Goal: Task Accomplishment & Management: Manage account settings

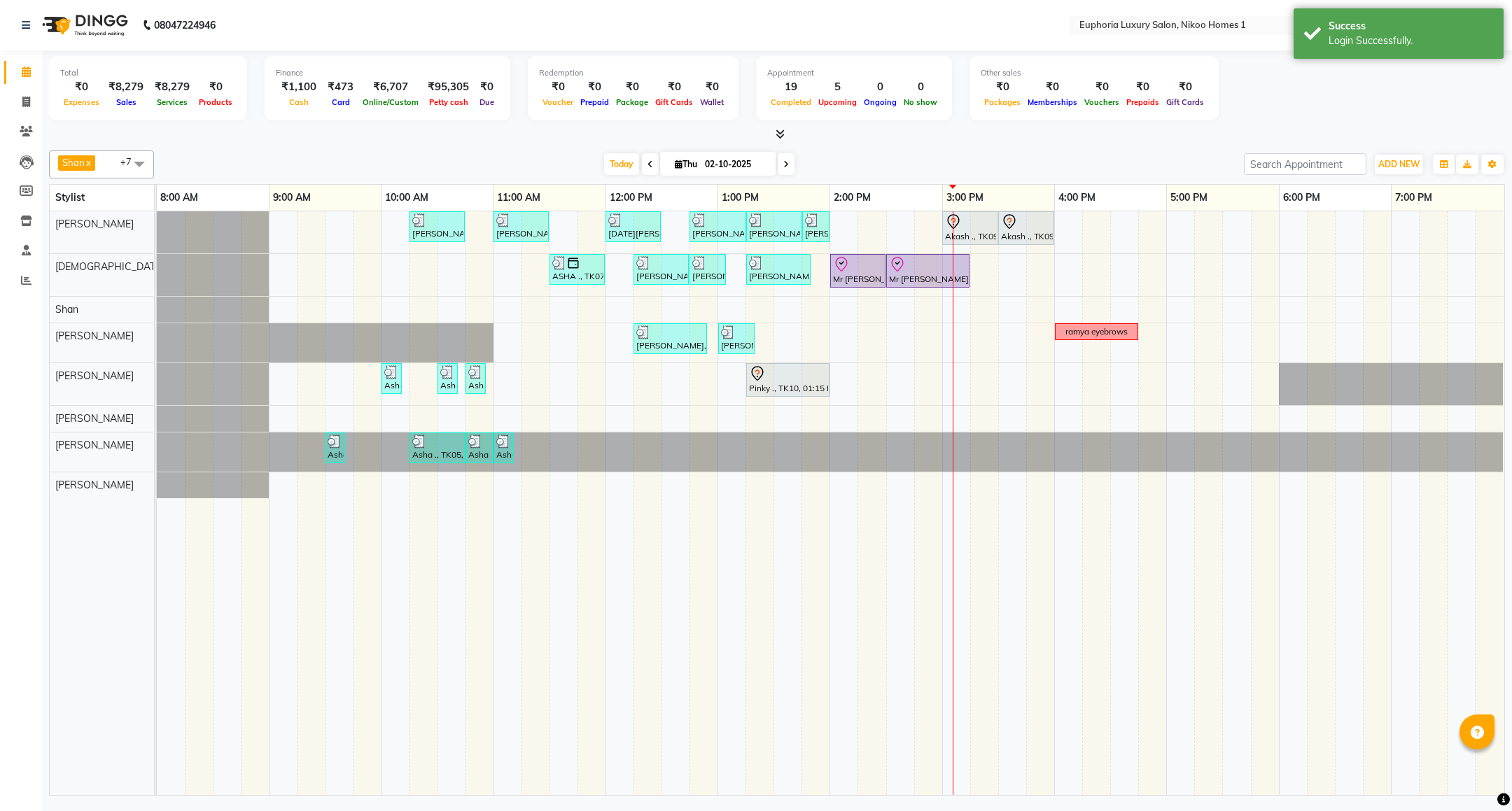
select select "en"
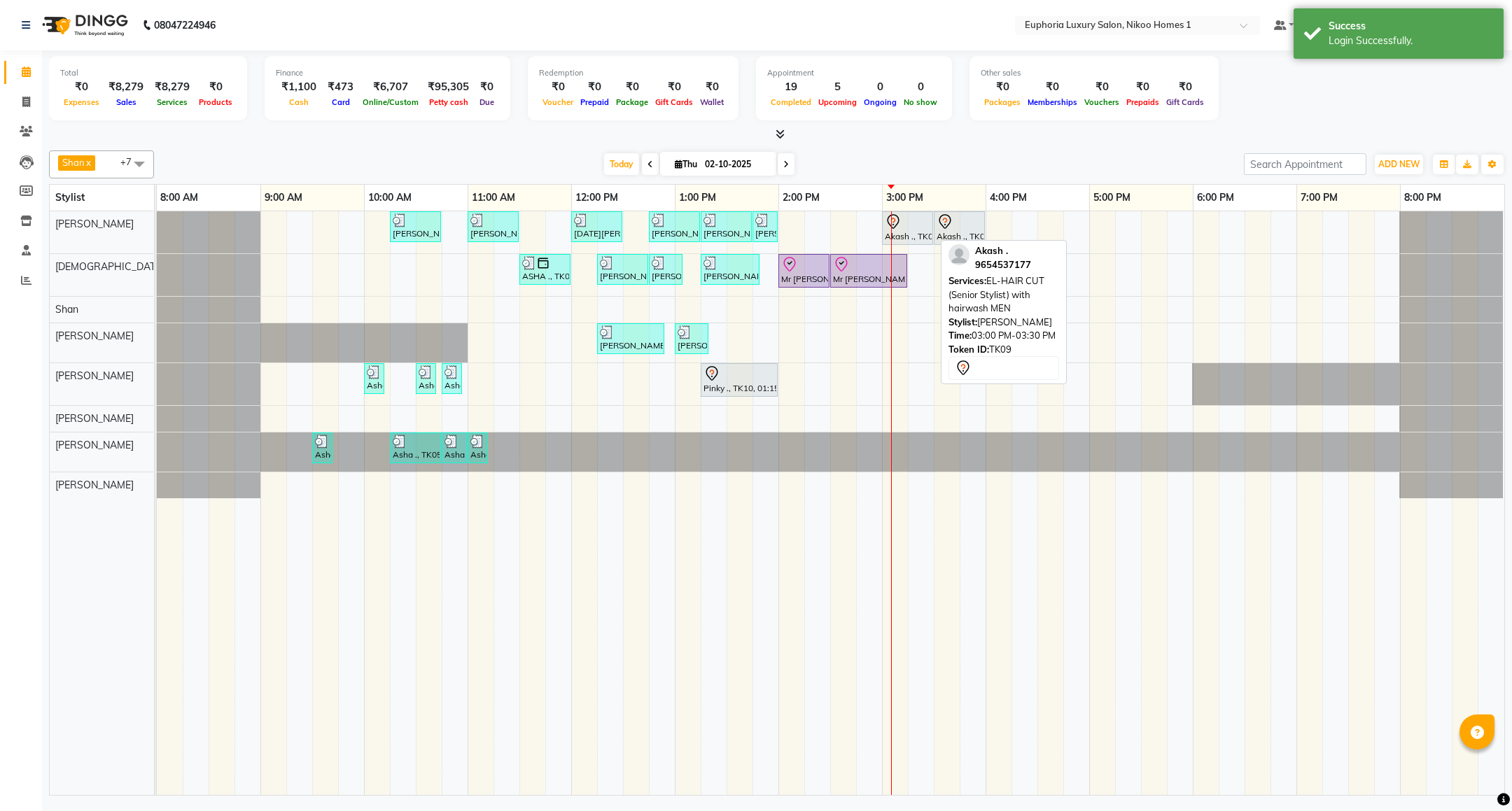
click at [922, 240] on div "Akash ., TK09, 03:00 PM-03:30 PM, EL-HAIR CUT (Senior Stylist) with hairwash MEN" at bounding box center [907, 228] width 48 height 29
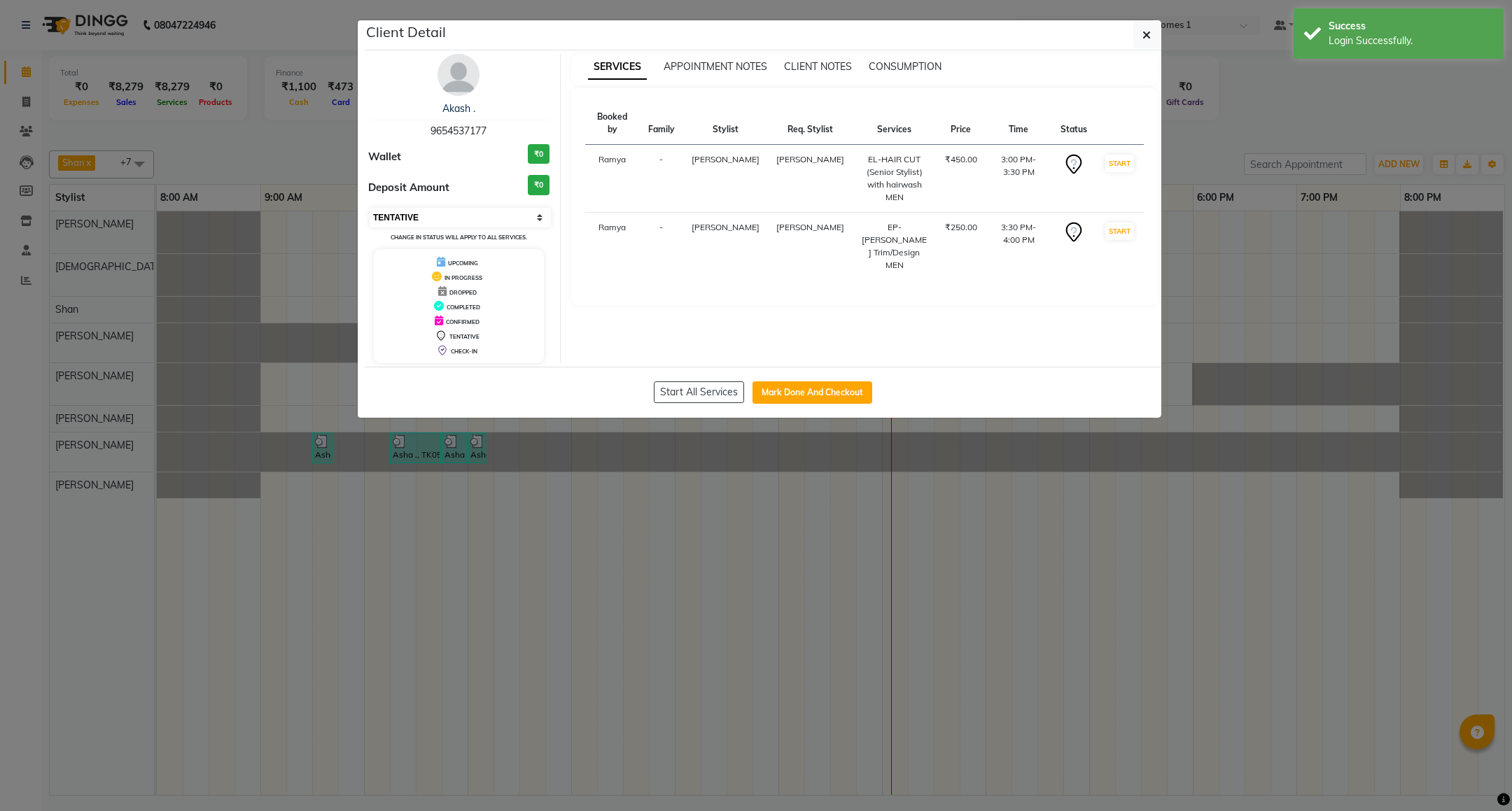
click at [448, 221] on select "Select IN SERVICE CONFIRMED TENTATIVE CHECK IN MARK DONE DROPPED UPCOMING" at bounding box center [460, 217] width 181 height 19
select select "8"
click at [369, 209] on select "Select IN SERVICE CONFIRMED TENTATIVE CHECK IN MARK DONE DROPPED UPCOMING" at bounding box center [460, 217] width 181 height 19
click at [1145, 38] on icon "button" at bounding box center [1147, 35] width 9 height 11
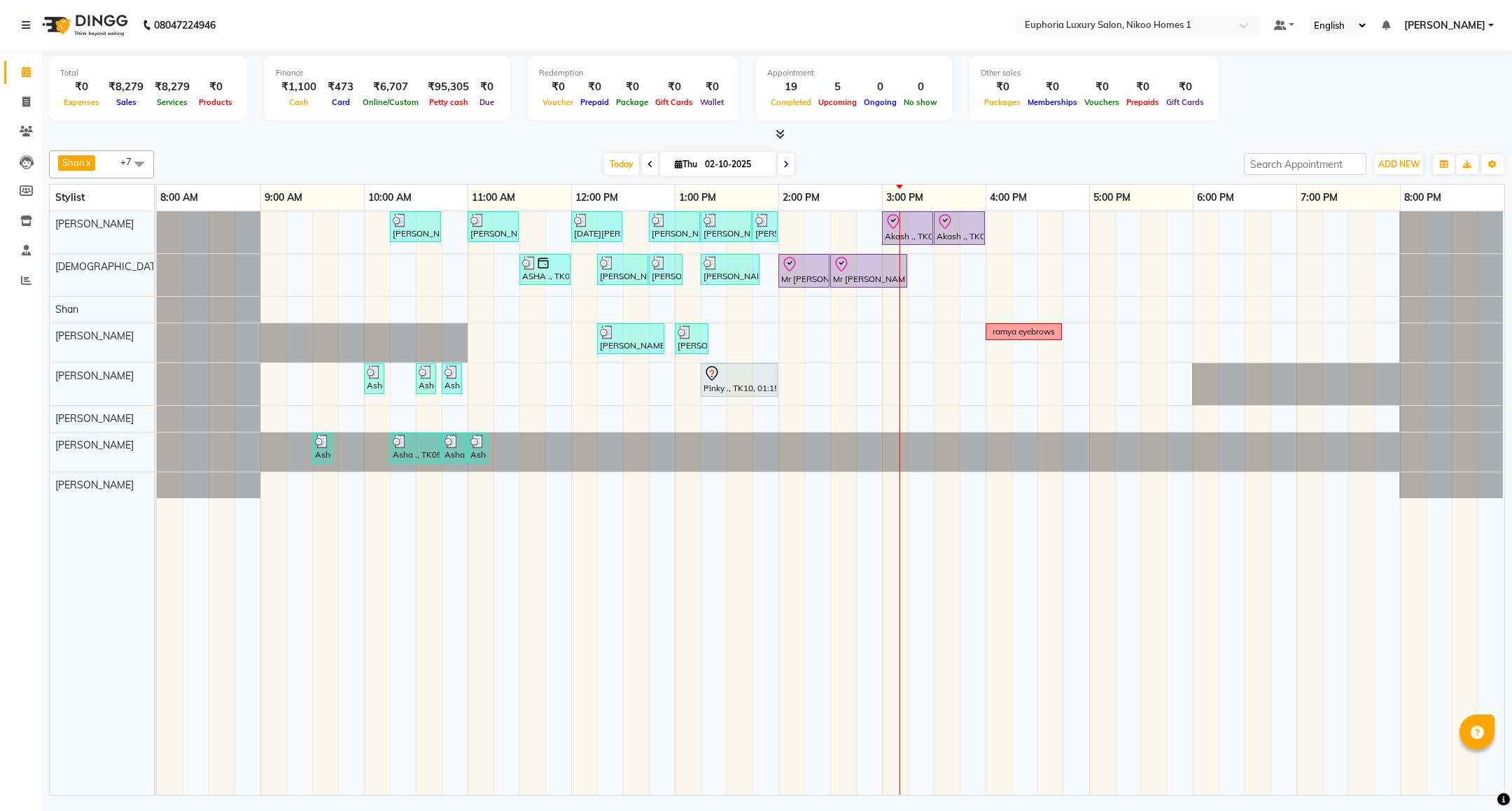
click at [138, 161] on span at bounding box center [139, 163] width 28 height 27
click at [15, 353] on div "Calendar Invoice Clients Leads Members Inventory Staff Reports Completed InProg…" at bounding box center [95, 415] width 189 height 750
click at [745, 393] on div "Pinky ., TK10, 01:15 PM-02:00 PM, EP-[PERSON_NAME]" at bounding box center [739, 379] width 74 height 29
select select "7"
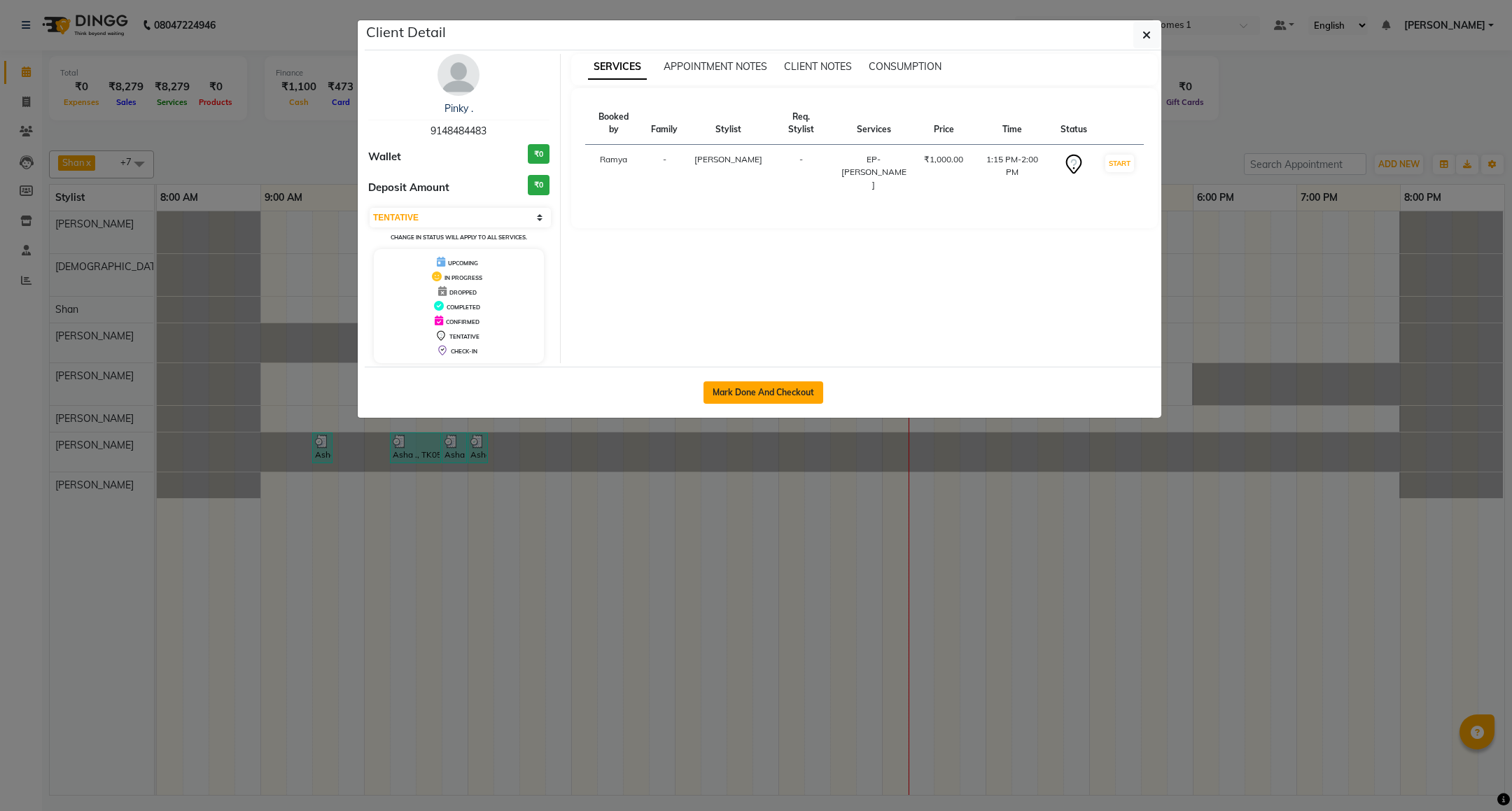
click at [746, 399] on button "Mark Done And Checkout" at bounding box center [763, 392] width 120 height 22
select select "service"
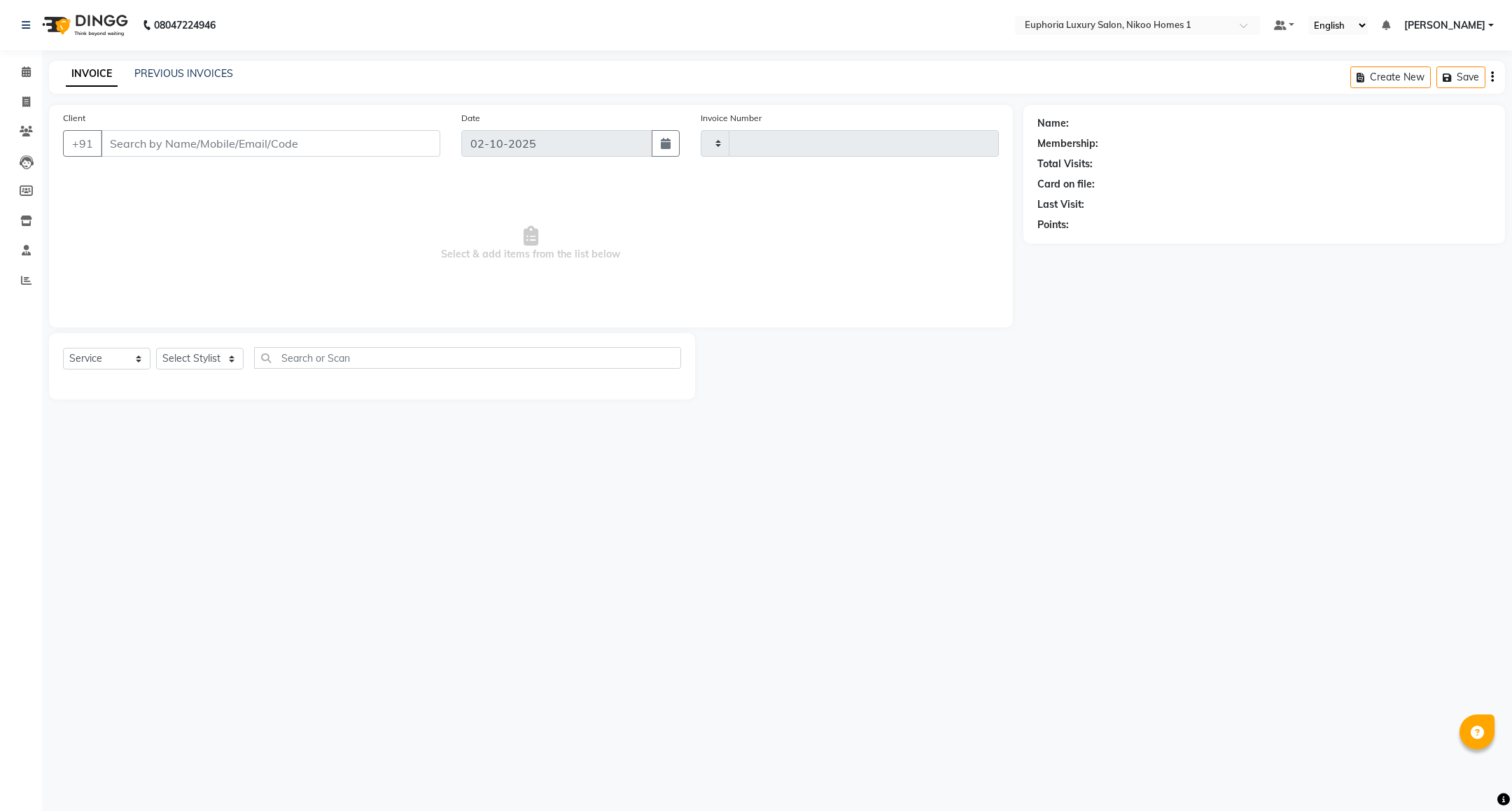
type input "4449"
select select "7987"
type input "91******83"
select select "74089"
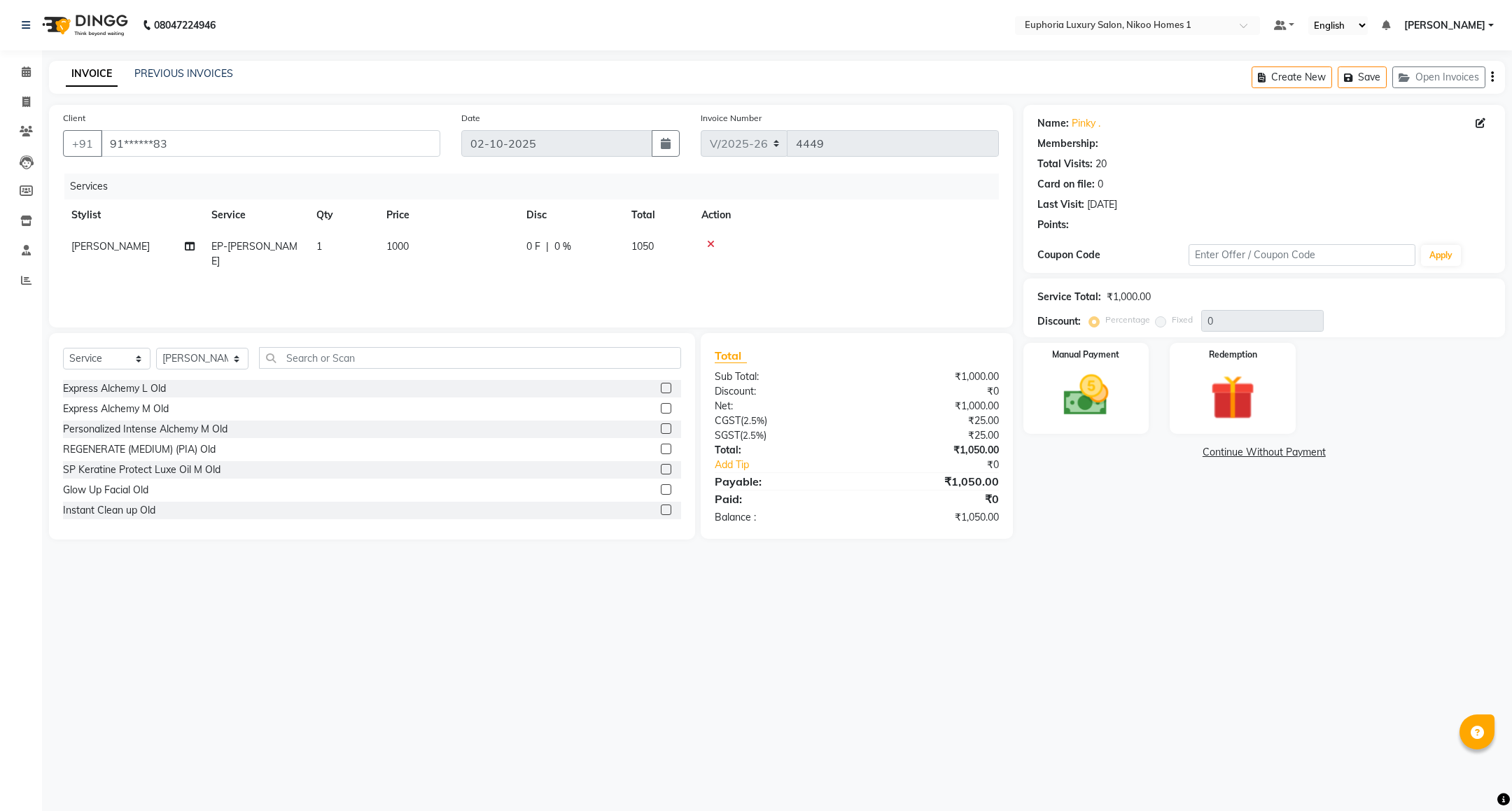
select select "1: Object"
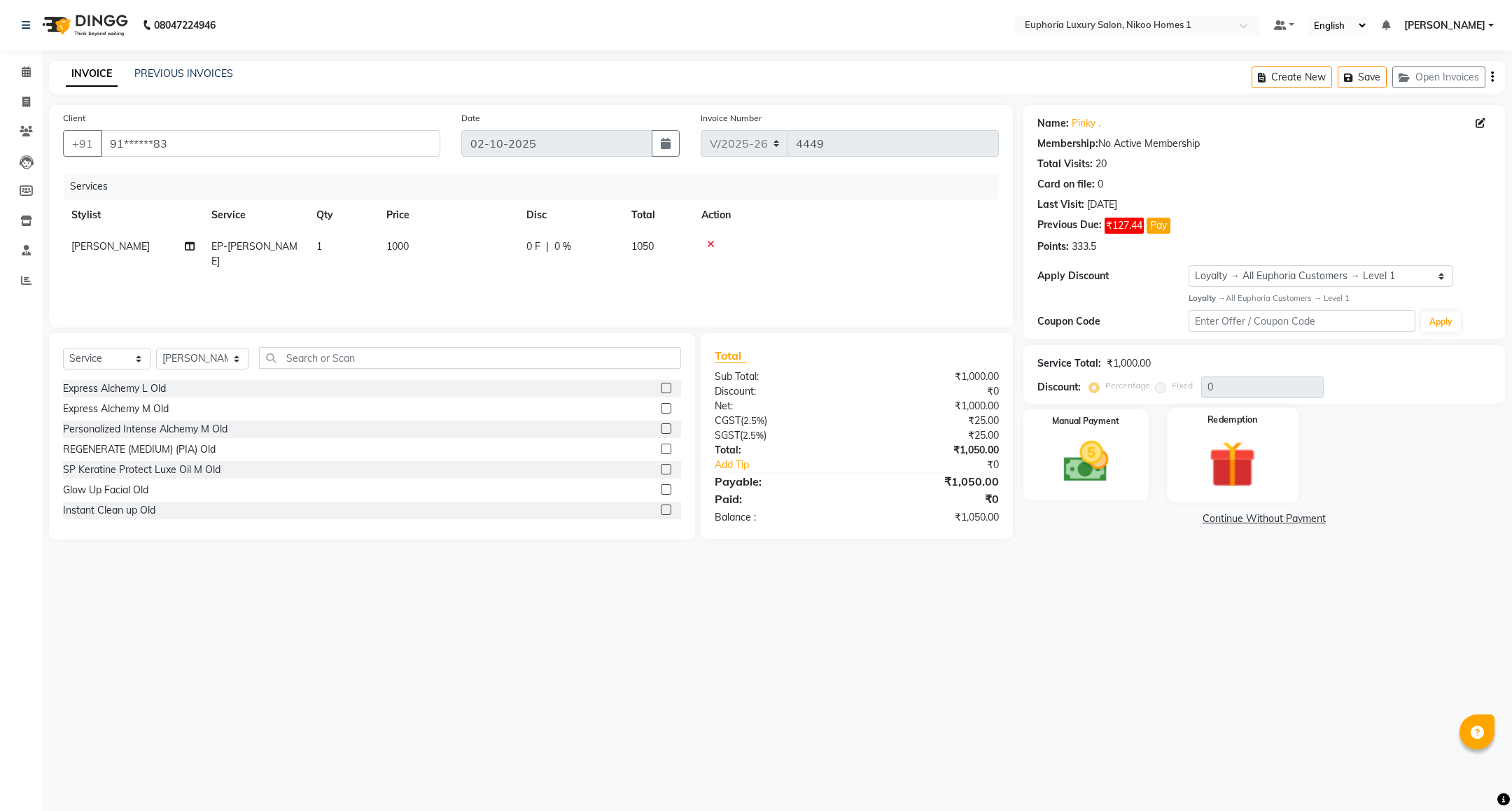
click at [1195, 473] on img at bounding box center [1233, 464] width 76 height 58
click at [1092, 454] on img at bounding box center [1086, 462] width 76 height 54
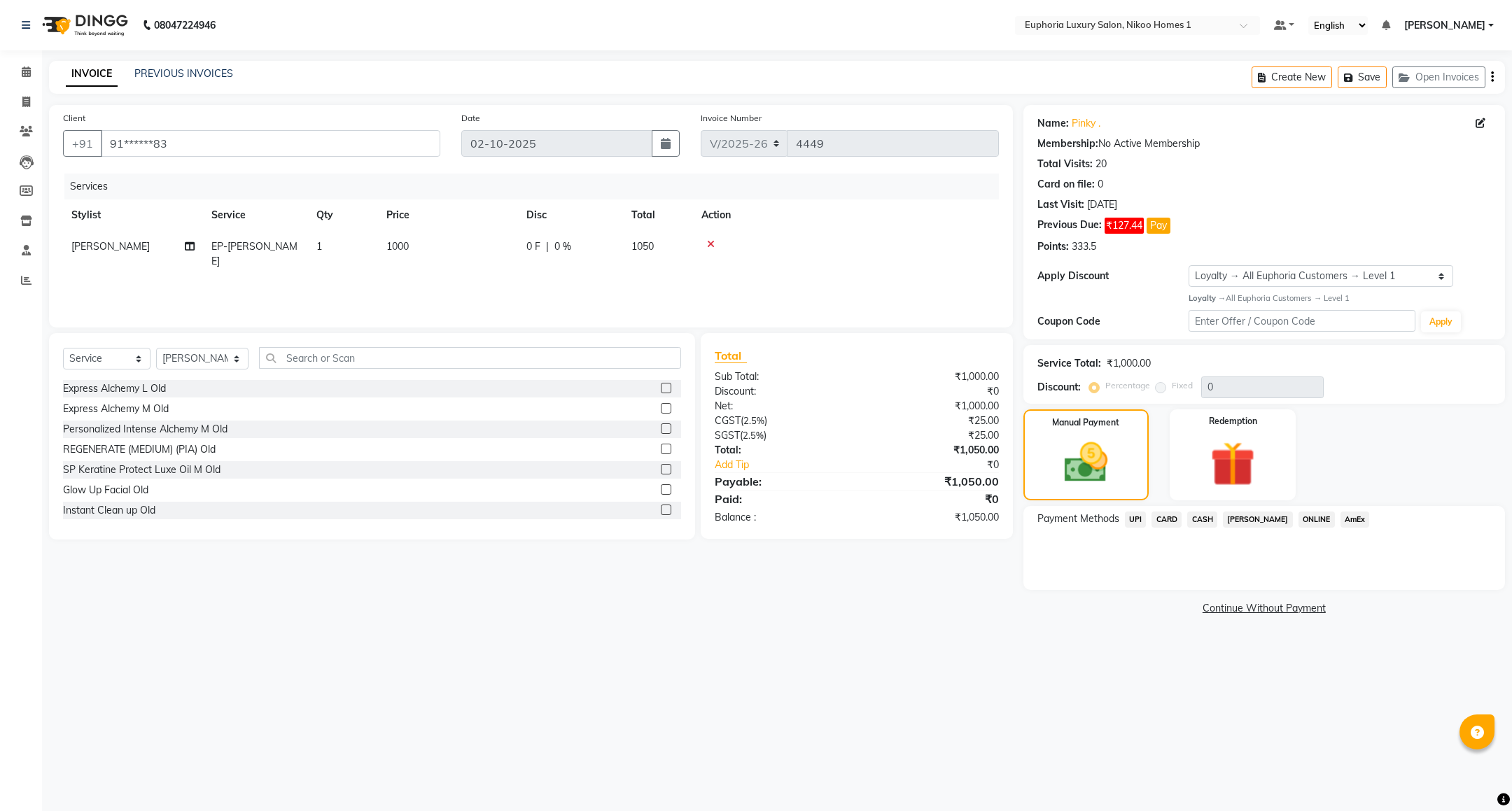
click at [1163, 518] on span "CARD" at bounding box center [1166, 519] width 30 height 16
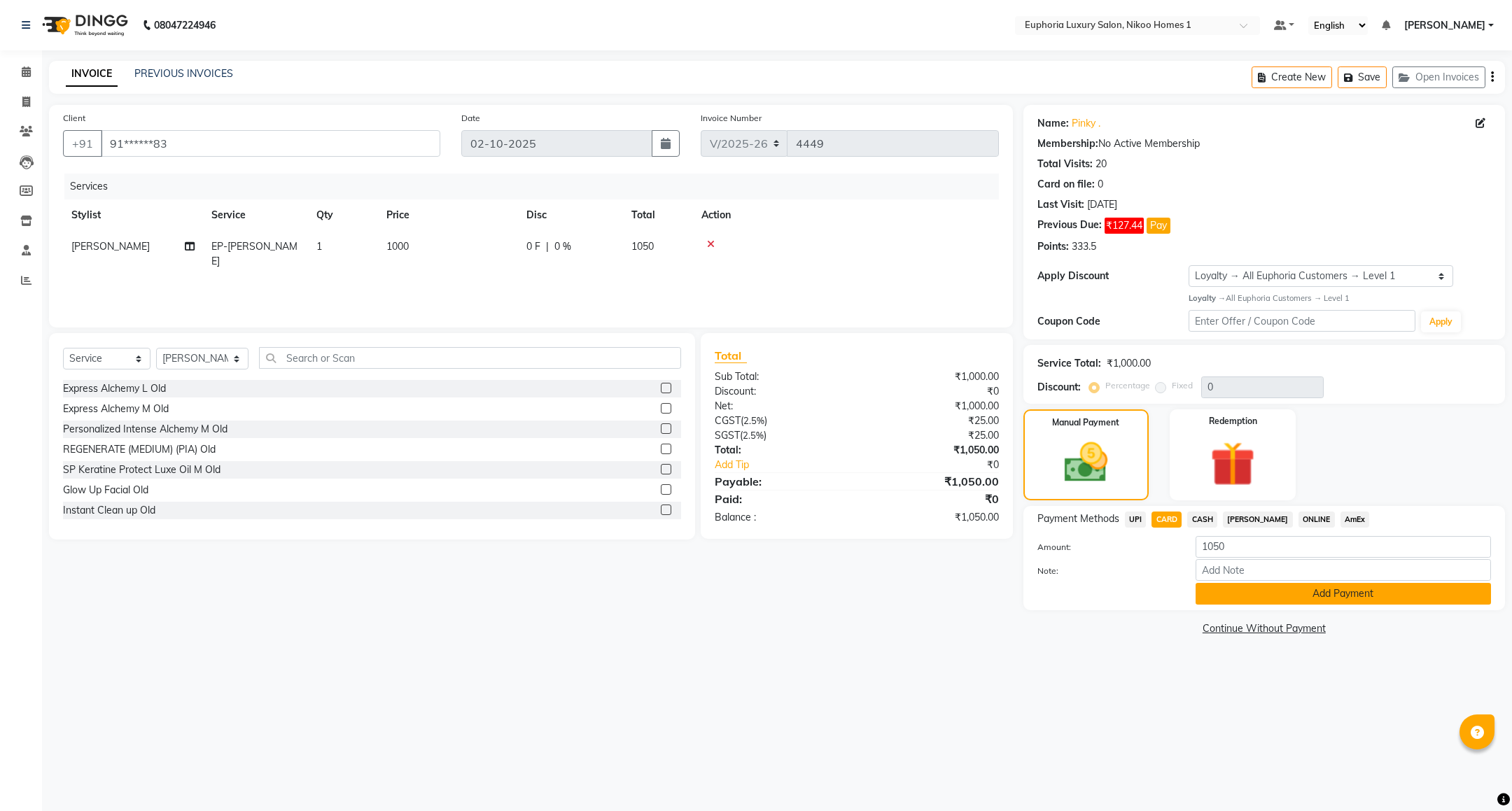
click at [1258, 602] on button "Add Payment" at bounding box center [1343, 594] width 296 height 22
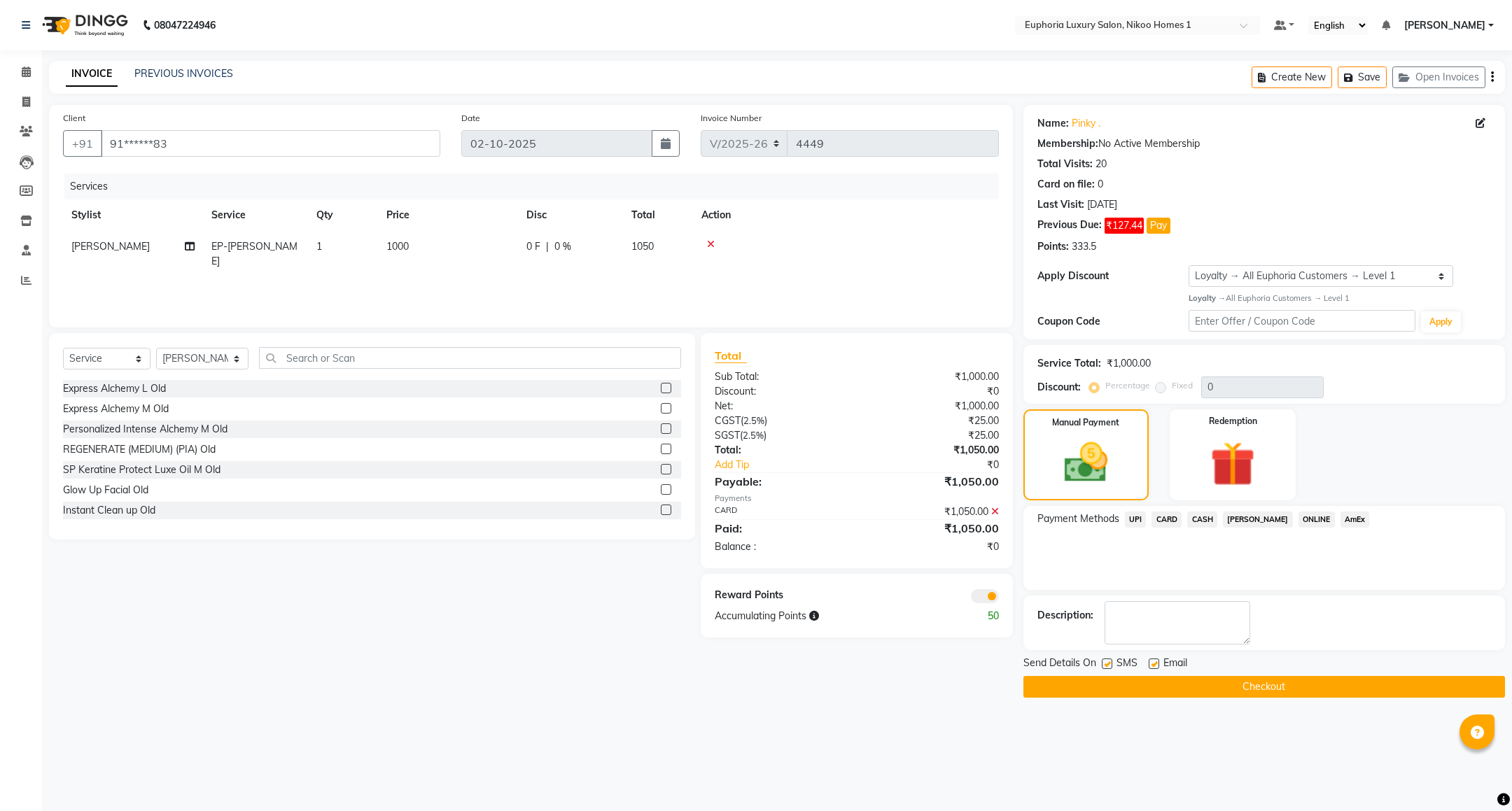
click at [1211, 683] on button "Checkout" at bounding box center [1264, 687] width 481 height 22
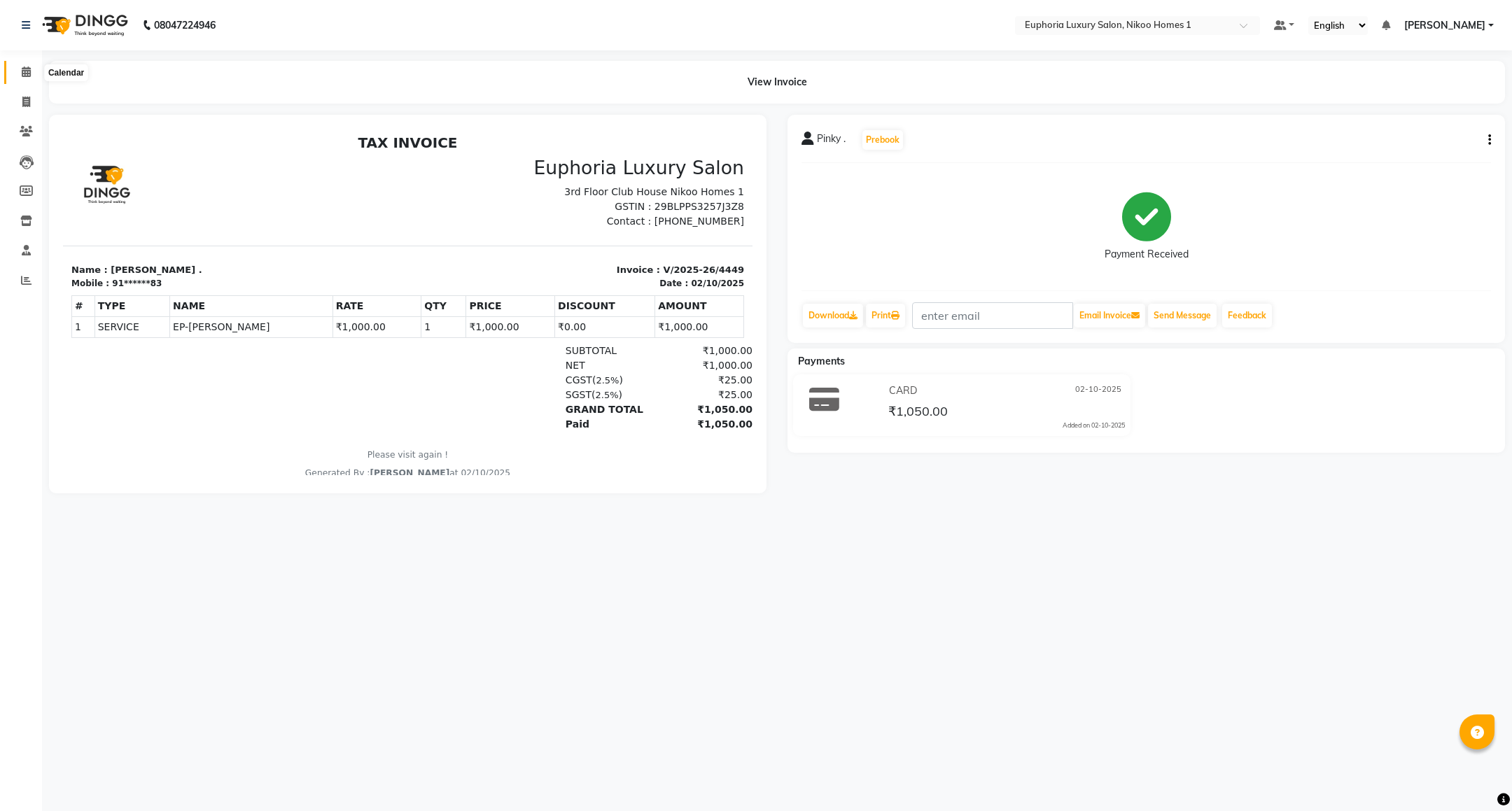
click at [37, 77] on span at bounding box center [27, 72] width 24 height 16
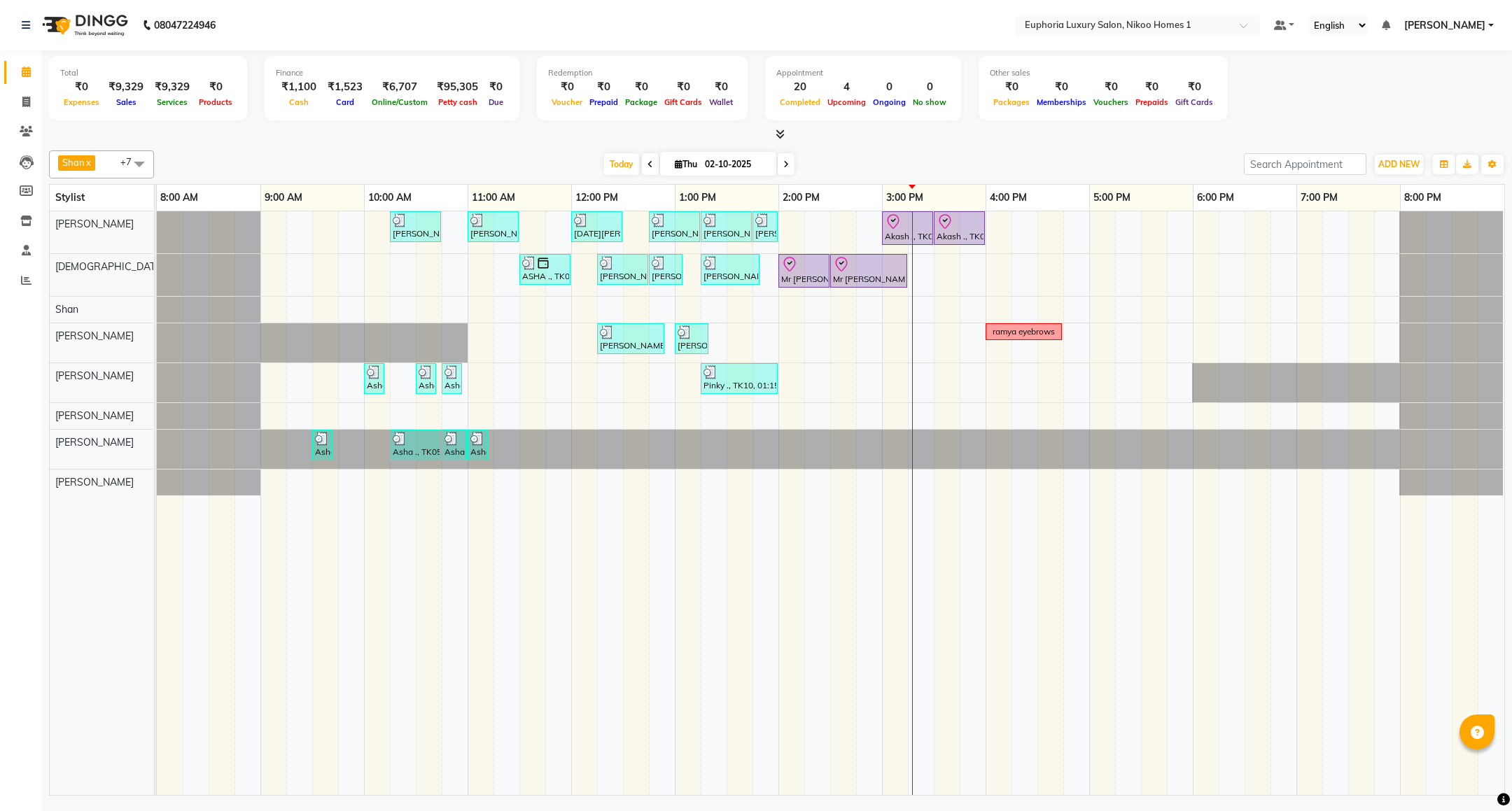
click at [785, 163] on icon at bounding box center [786, 164] width 6 height 9
type input "03-10-2025"
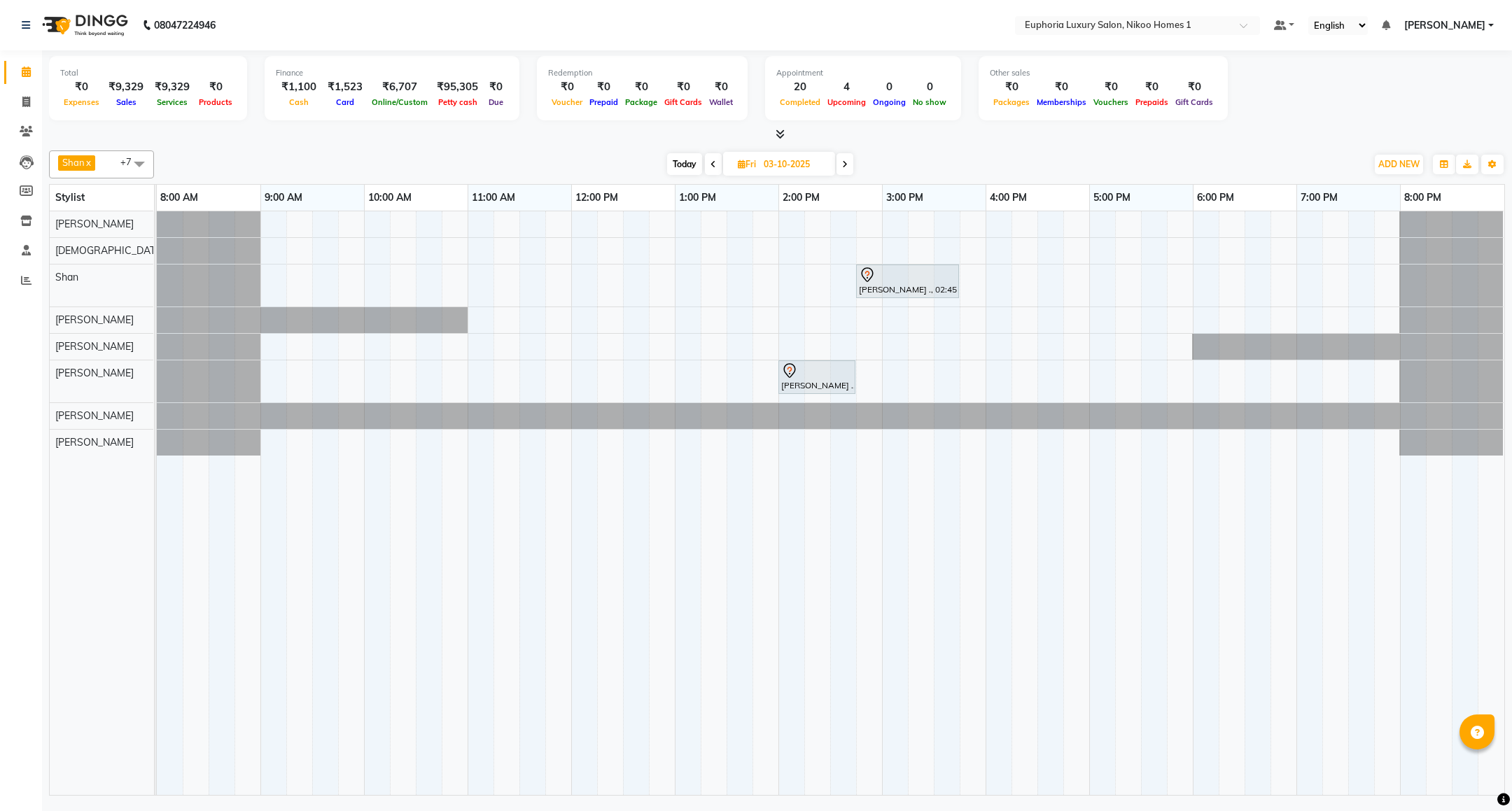
click at [780, 347] on div "[PERSON_NAME] ., 02:45 PM-03:45 PM, EP-Color My Root [PERSON_NAME] [PERSON_NAME…" at bounding box center [831, 503] width 1348 height 584
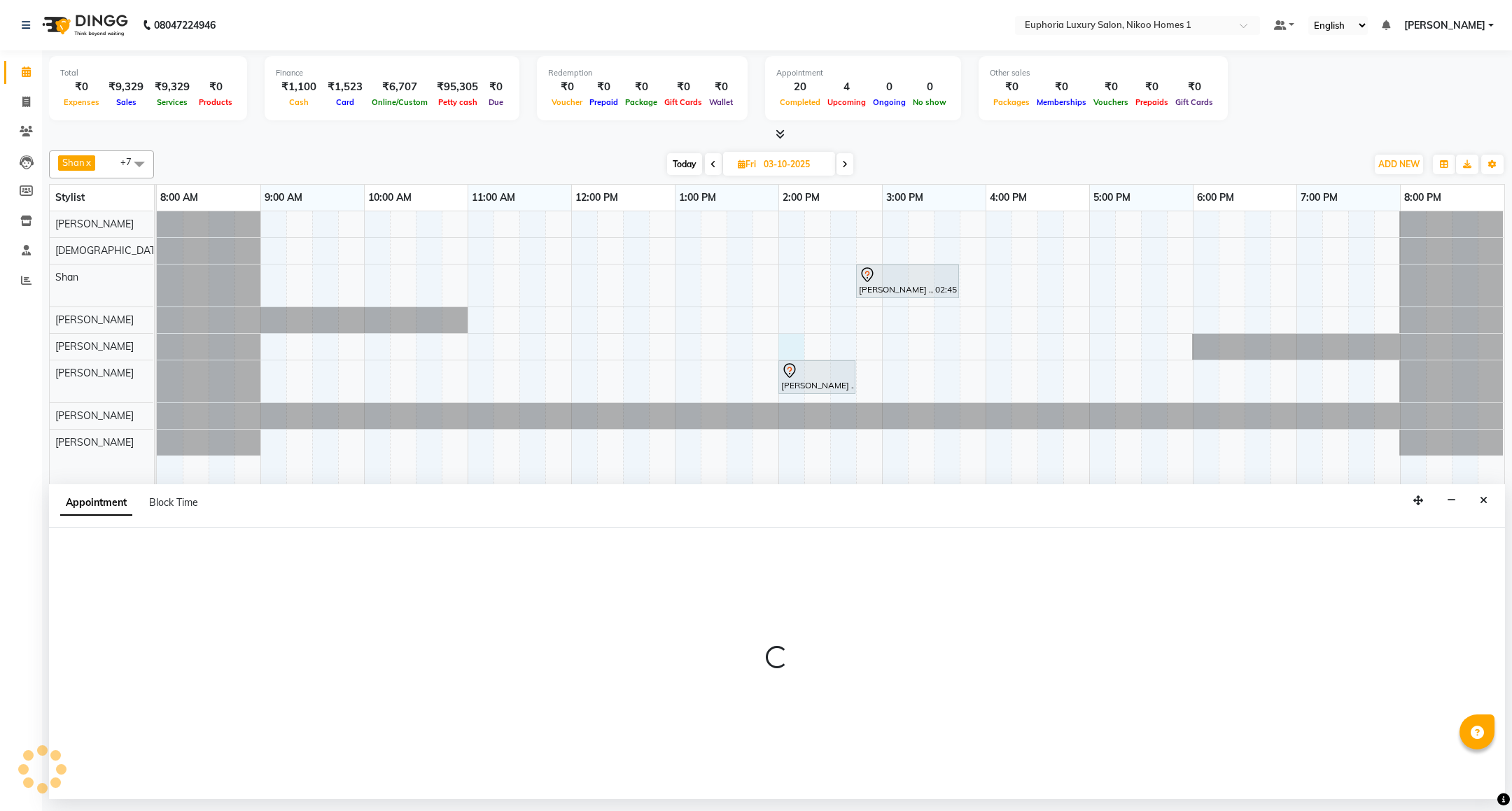
select select "74089"
select select "840"
select select "tentative"
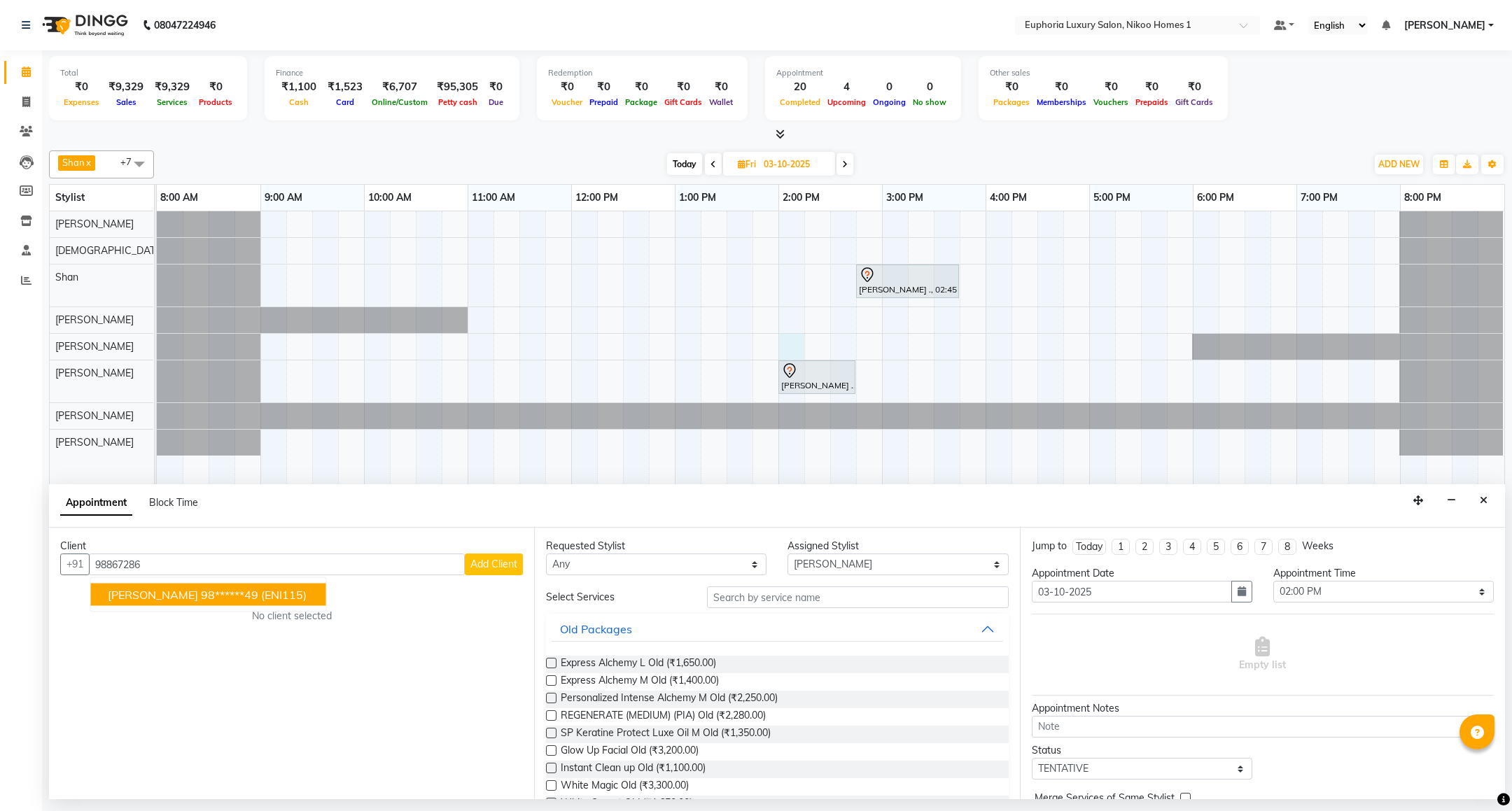
click at [217, 594] on ngb-highlight "98******49" at bounding box center [230, 595] width 57 height 14
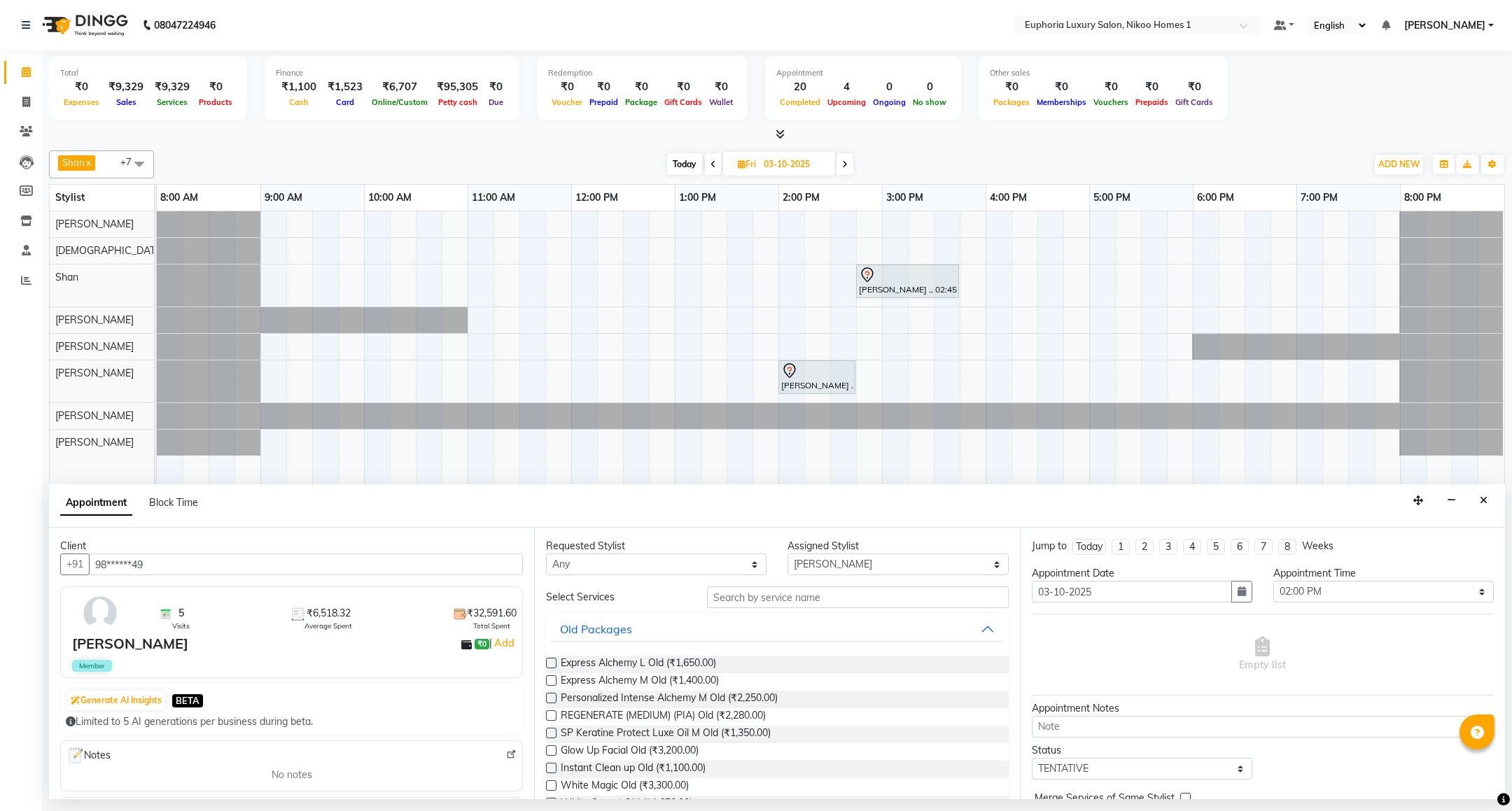
type input "98******49"
click at [700, 559] on select "Any Amrita( suzika) lama Atif [PERSON_NAME] [PERSON_NAME] Danish [PERSON_NAME] …" at bounding box center [656, 564] width 220 height 22
select select "74089"
click at [546, 555] on select "Any Amrita( suzika) lama Atif [PERSON_NAME] [PERSON_NAME] Danish [PERSON_NAME] …" at bounding box center [656, 564] width 220 height 22
click at [740, 597] on input "text" at bounding box center [858, 597] width 301 height 22
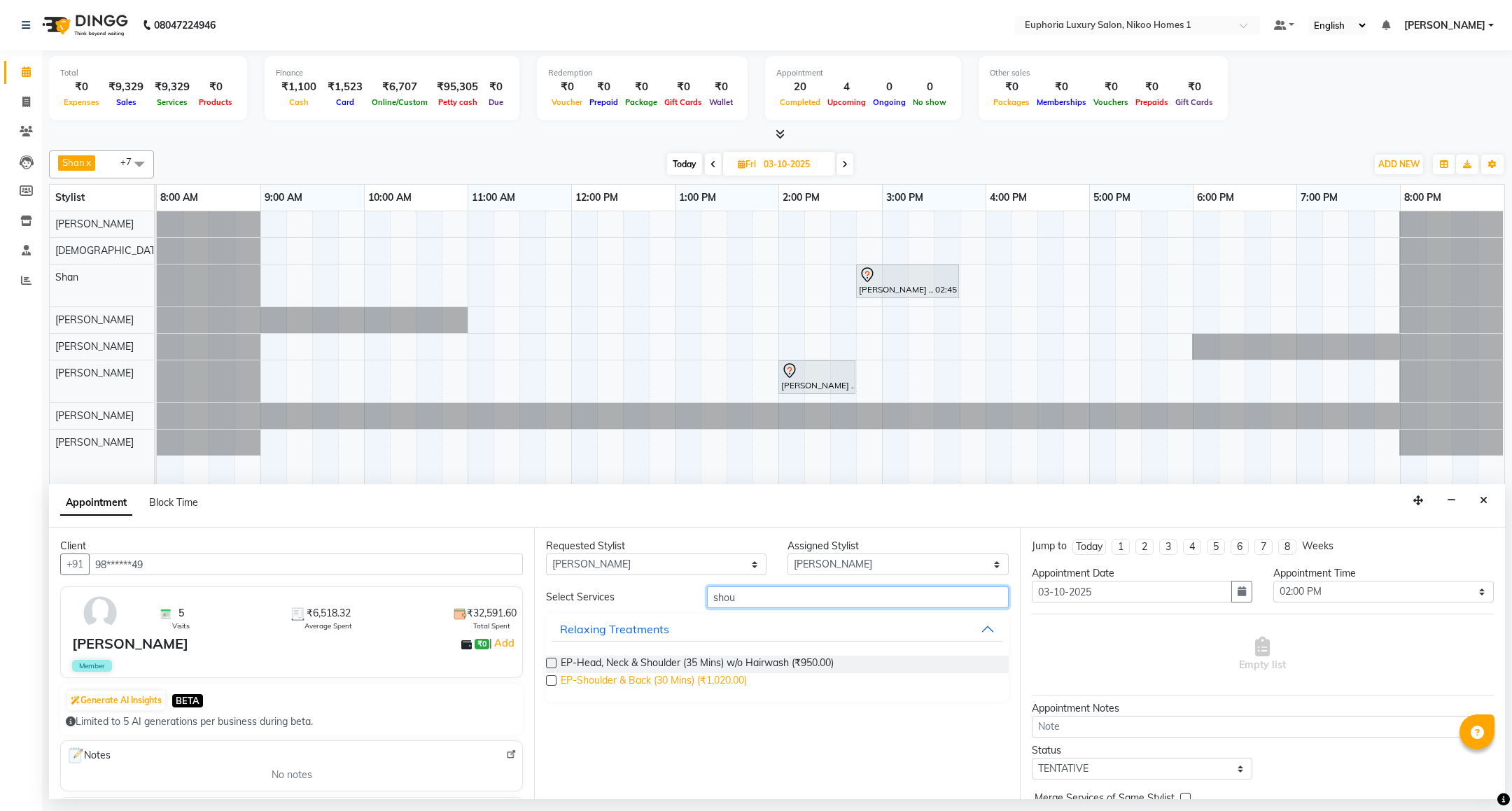
type input "shou"
click at [662, 685] on span "EP-Shoulder & Back (30 Mins) (₹1,020.00)" at bounding box center [654, 682] width 186 height 17
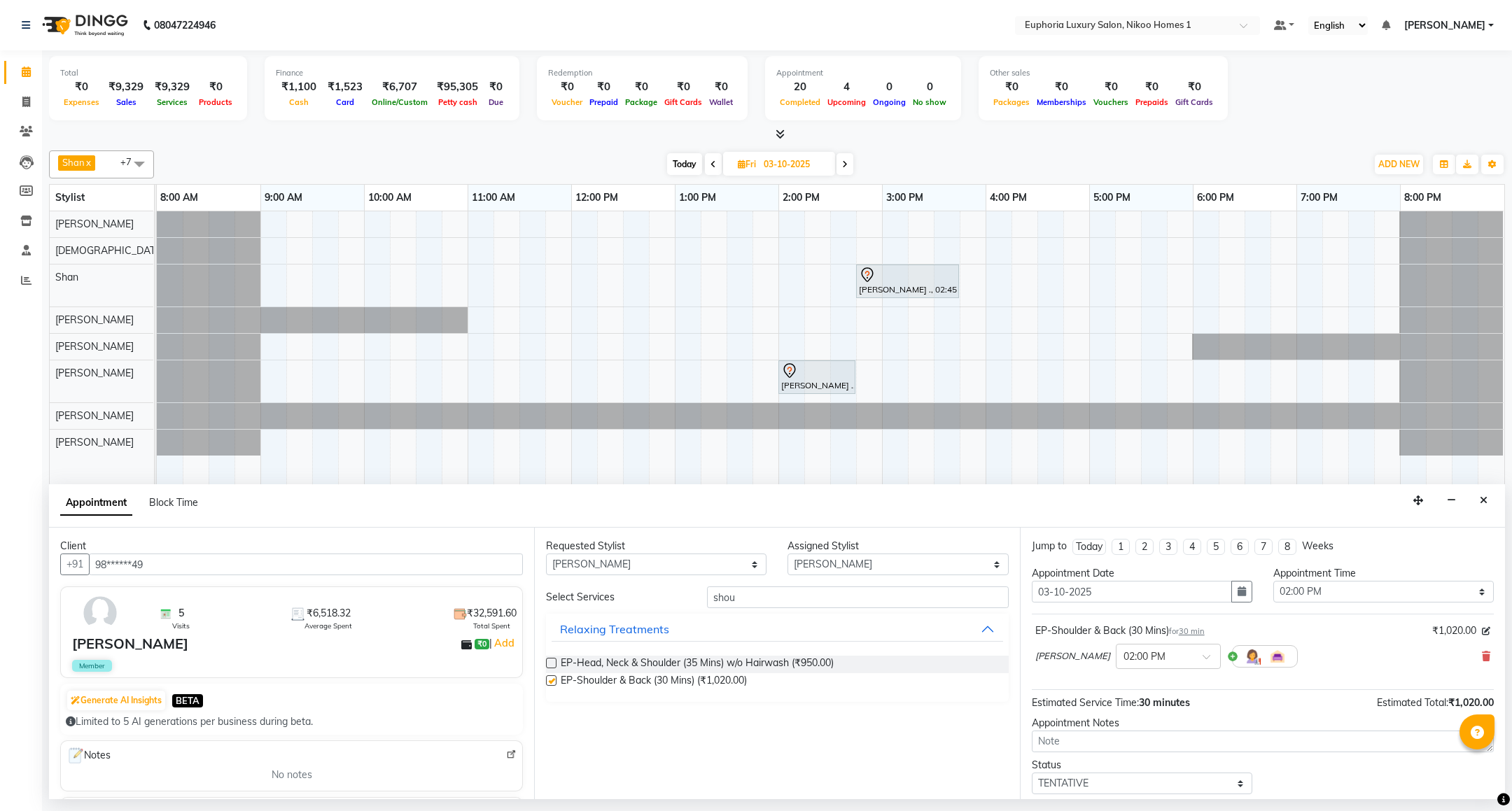
checkbox input "false"
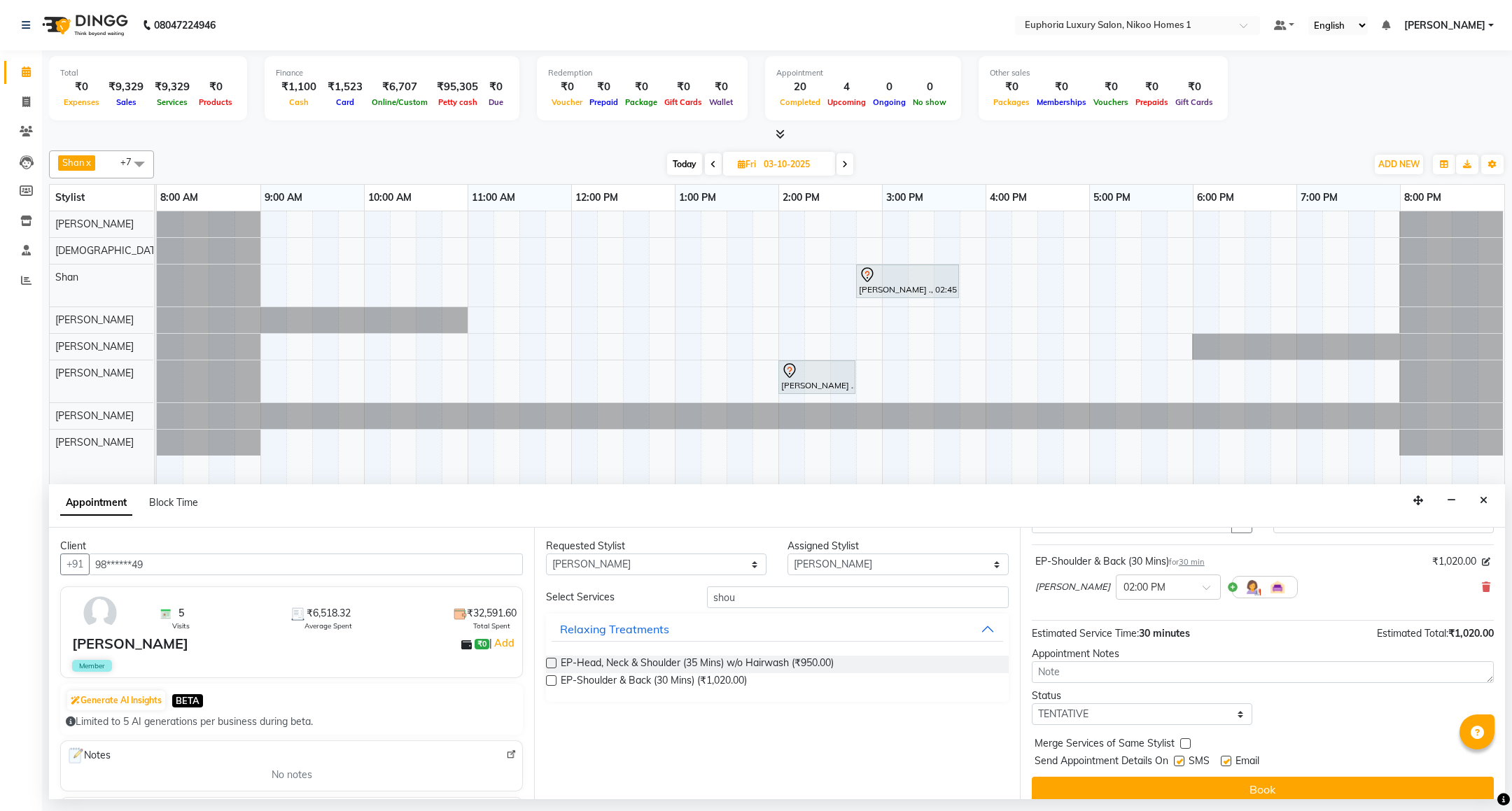
scroll to position [86, 0]
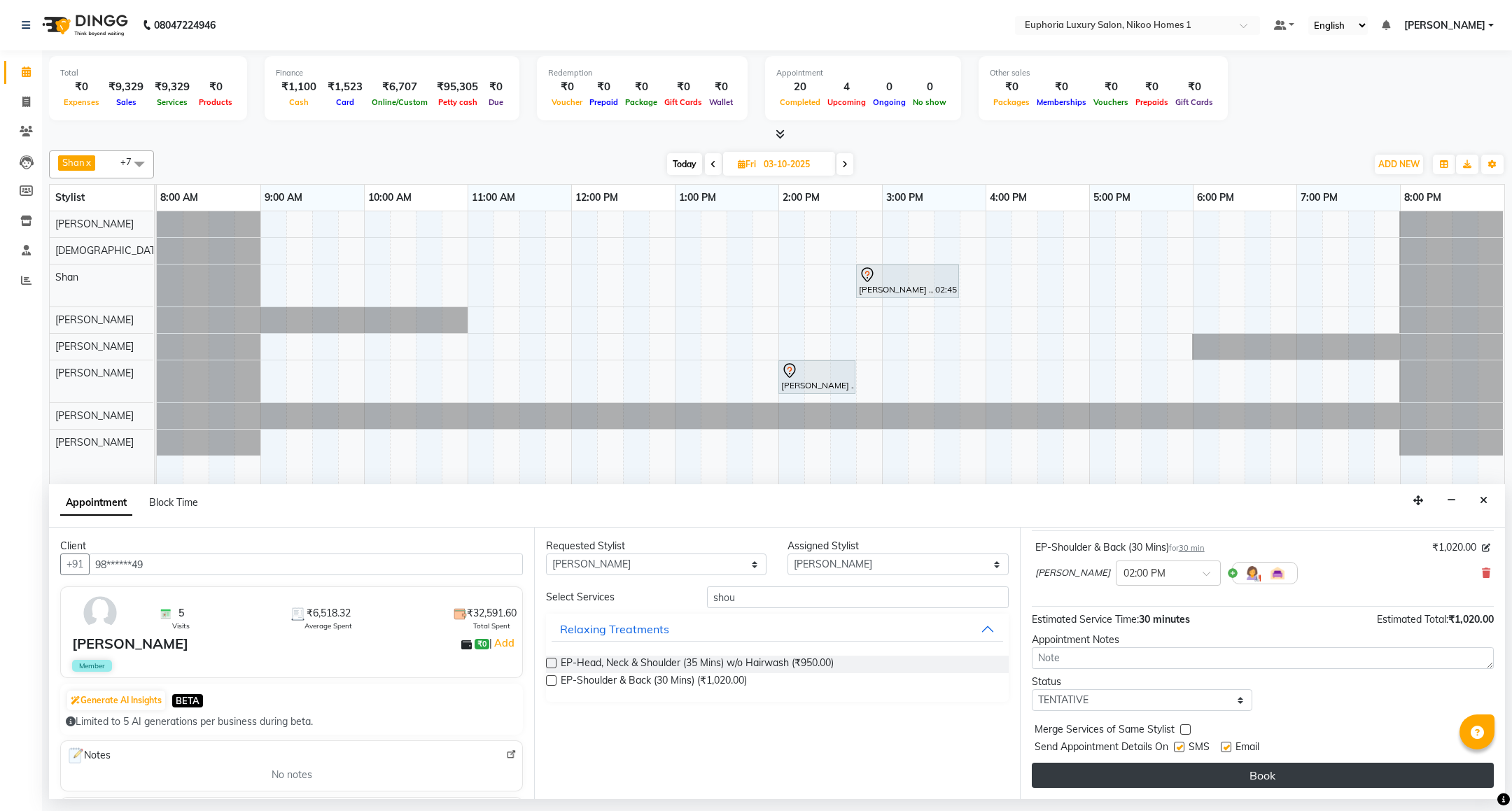
click at [1267, 771] on button "Book" at bounding box center [1263, 775] width 462 height 25
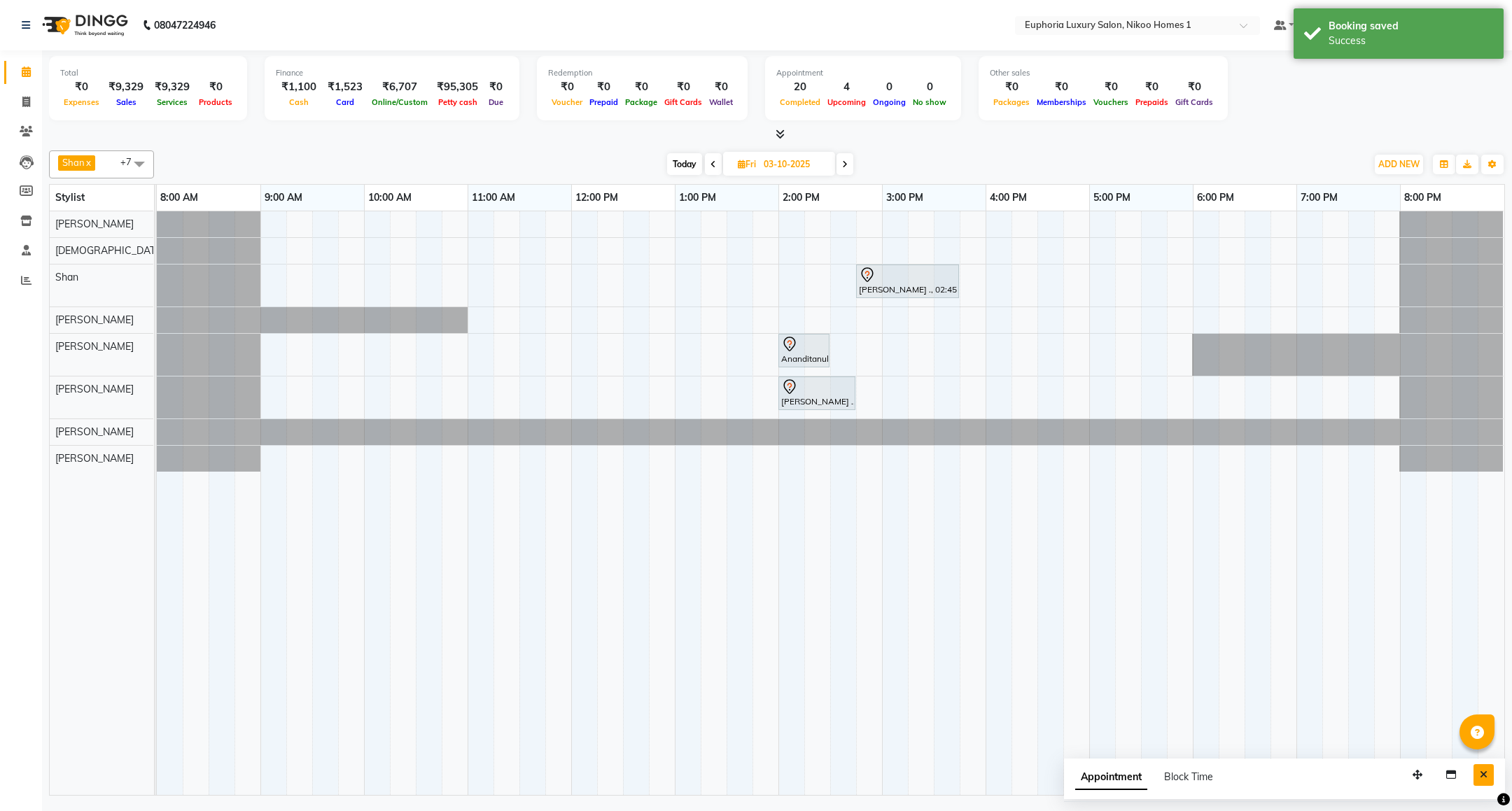
click at [1483, 769] on button "Close" at bounding box center [1483, 775] width 20 height 22
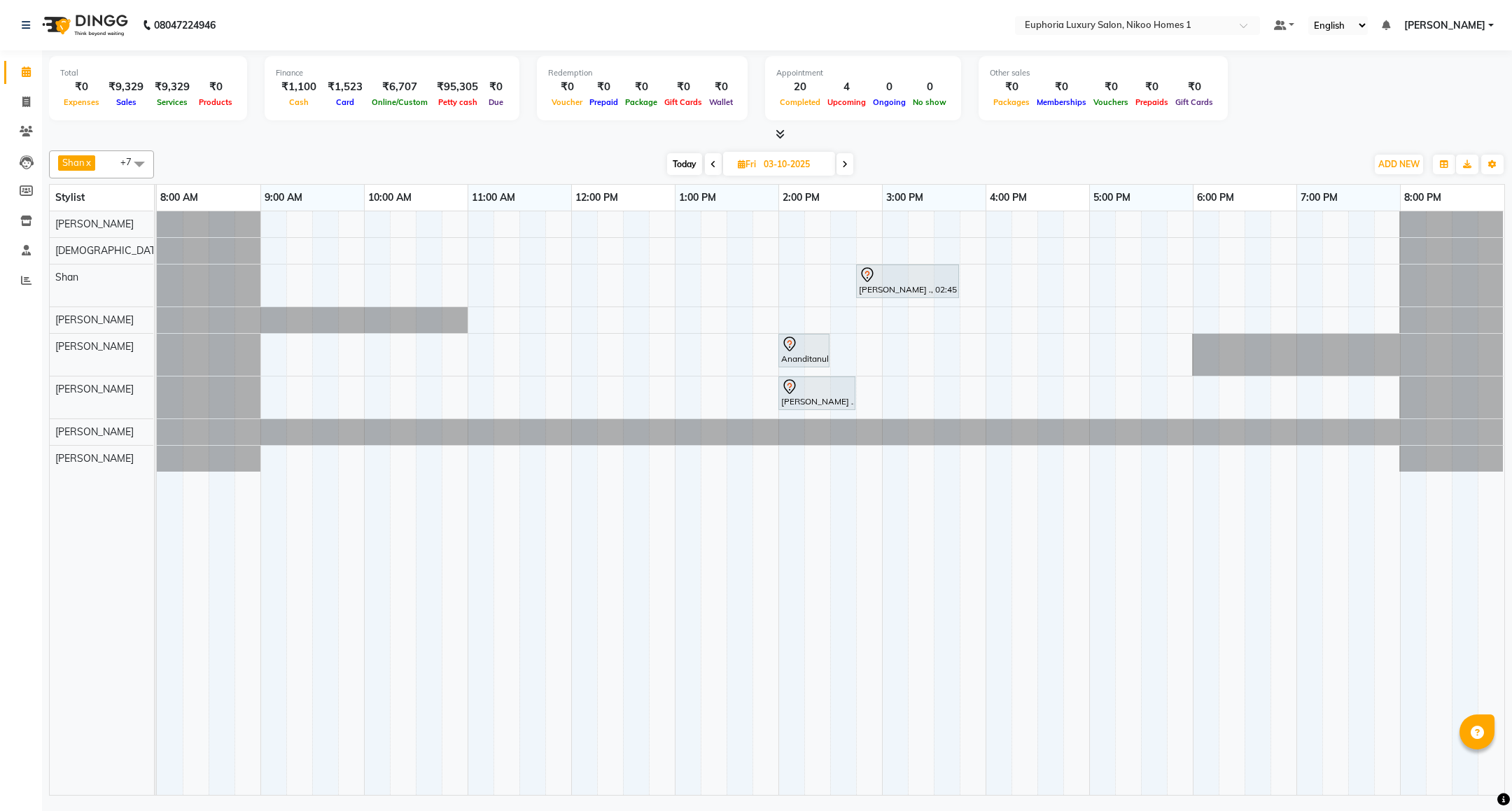
click at [674, 160] on span "Today" at bounding box center [684, 164] width 35 height 22
type input "02-10-2025"
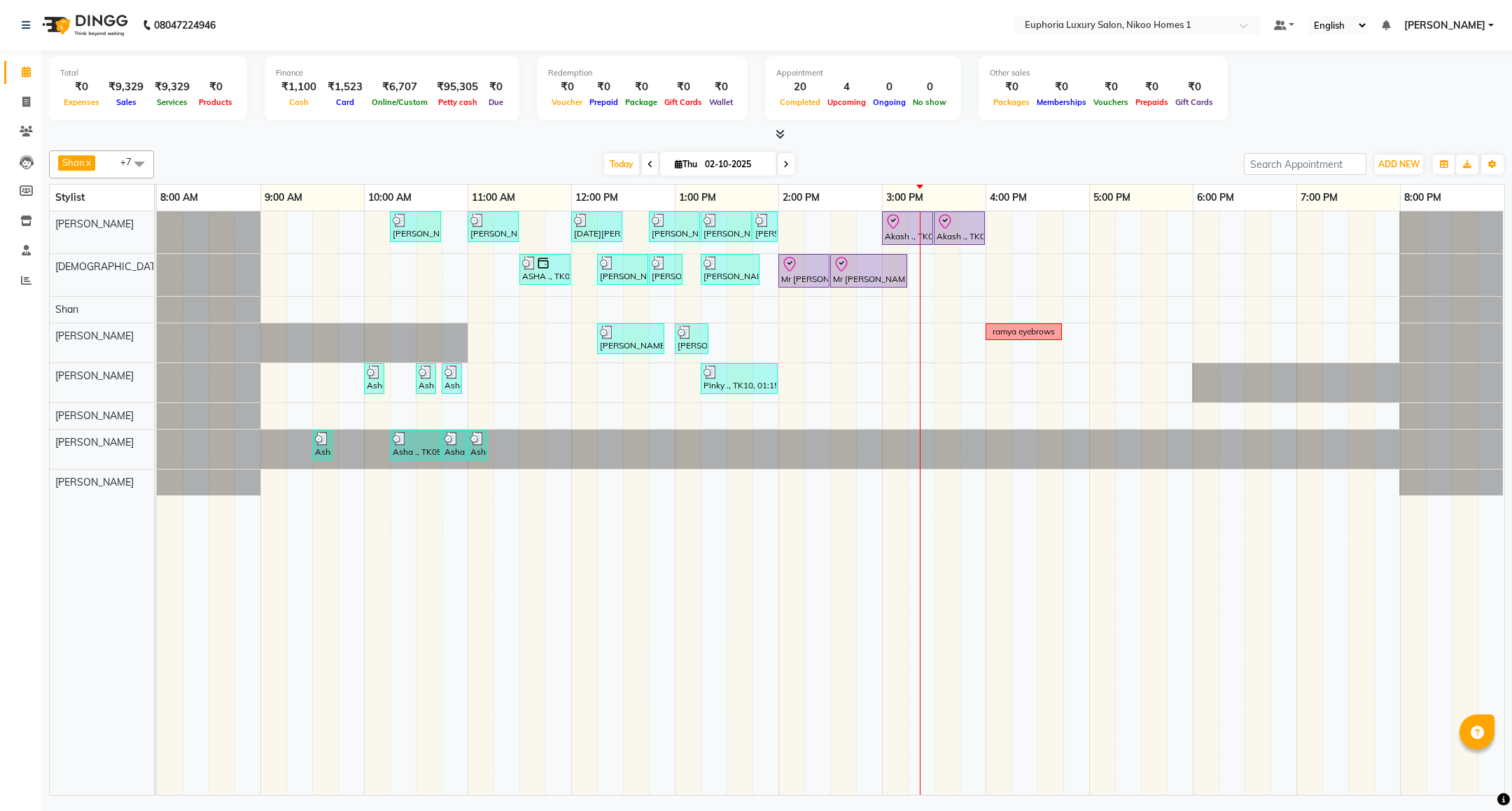
click at [141, 161] on span at bounding box center [139, 163] width 28 height 27
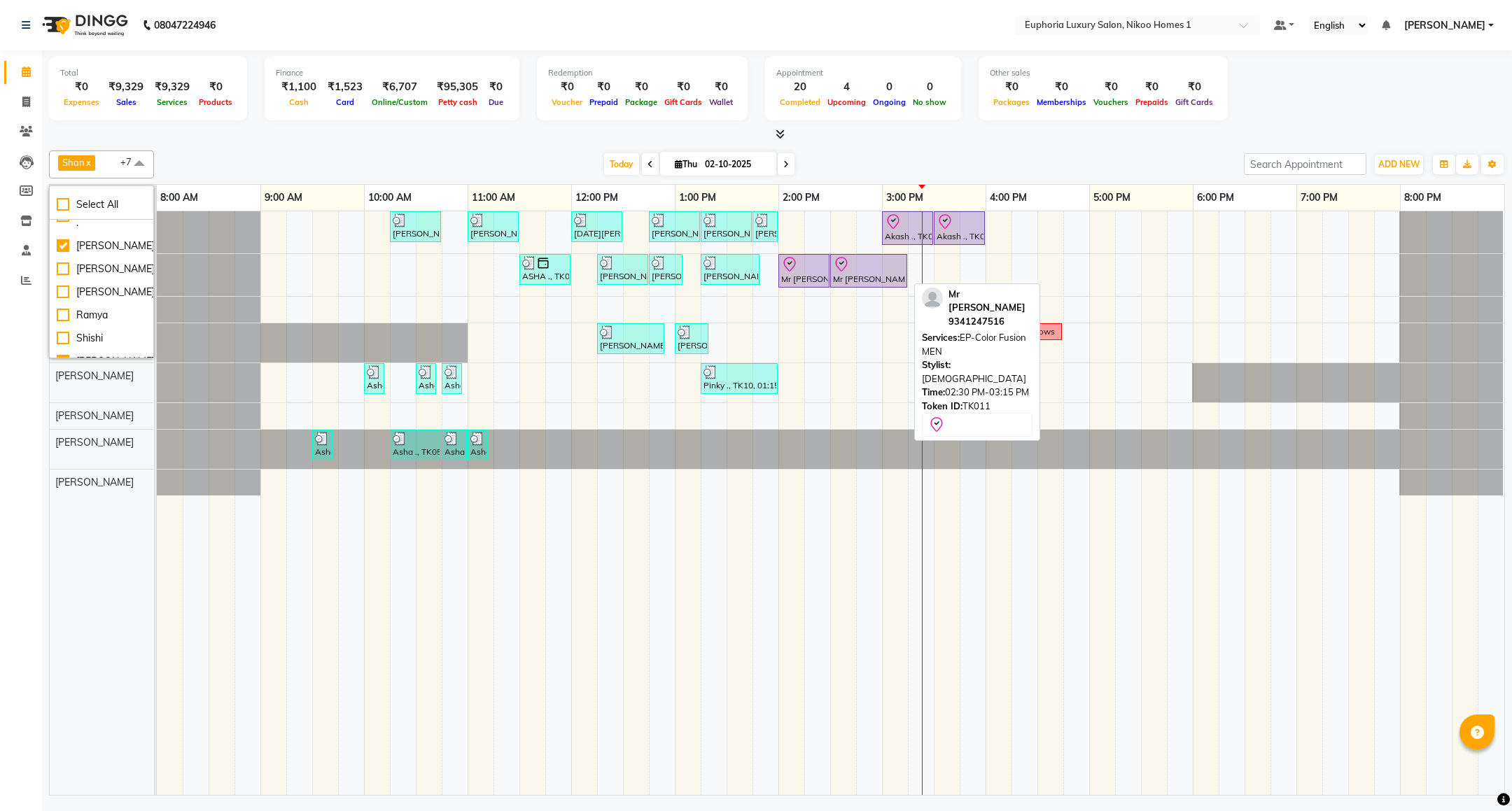
click at [859, 272] on div at bounding box center [869, 264] width 72 height 16
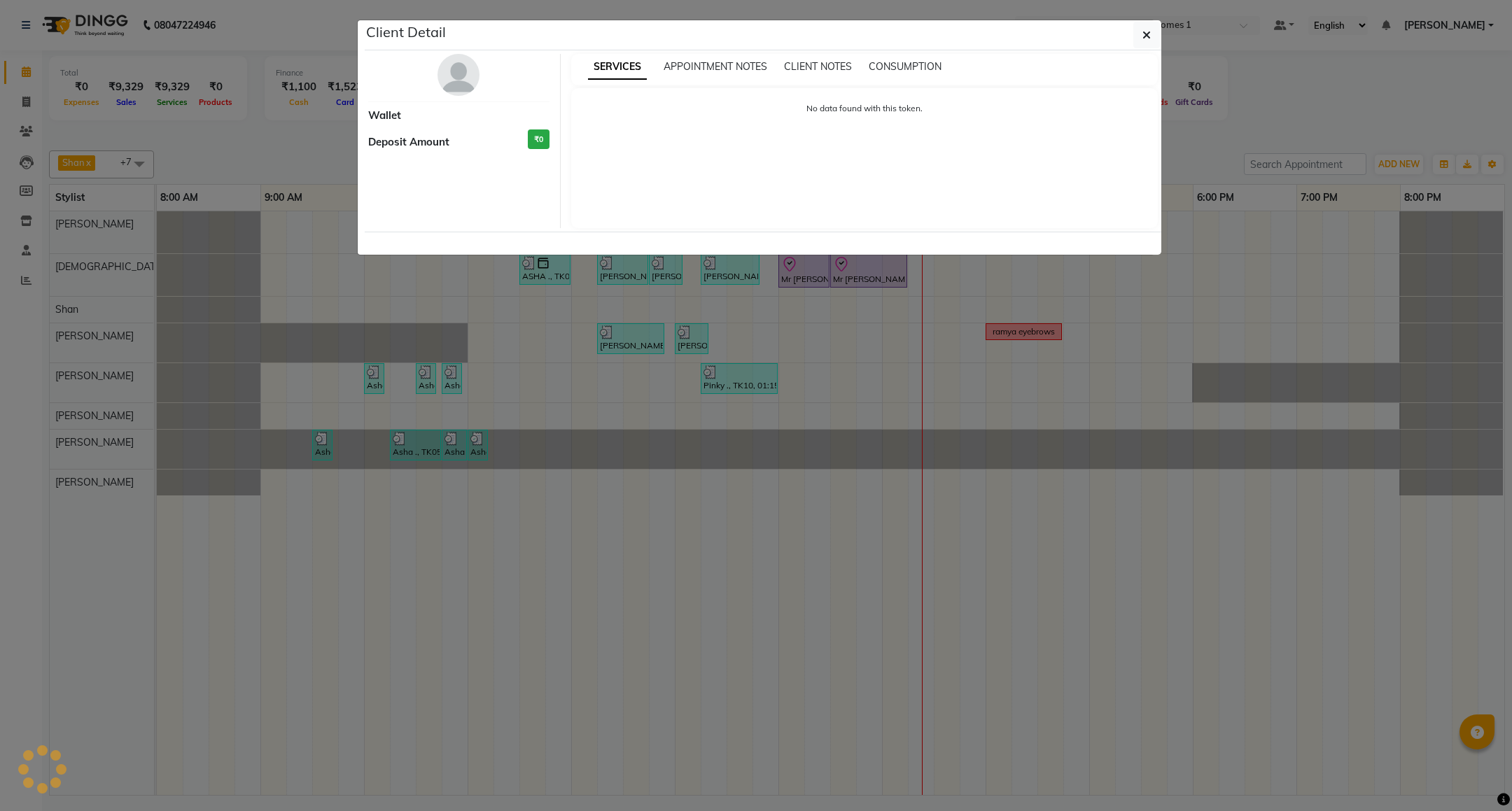
select select "8"
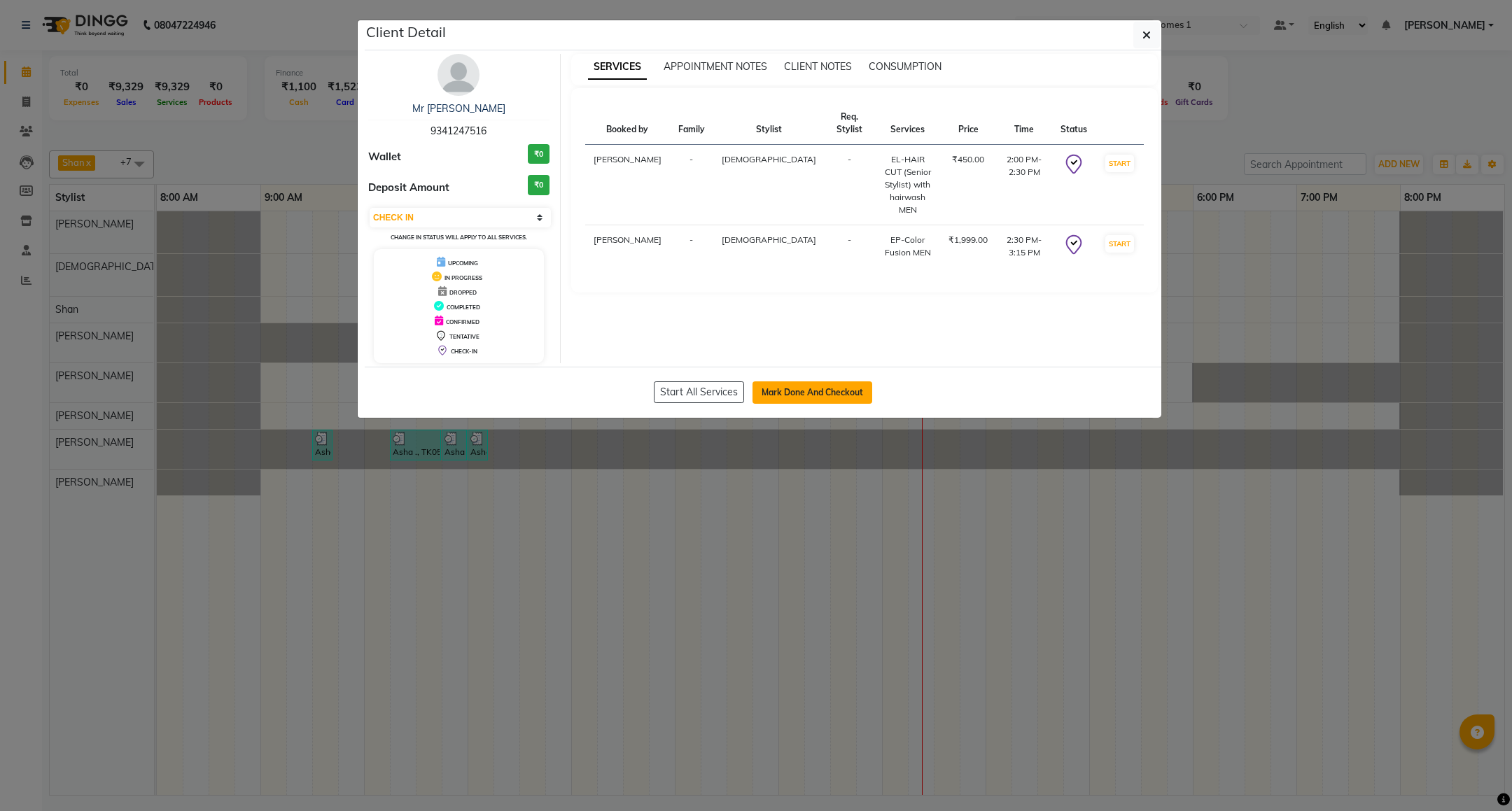
click at [798, 395] on button "Mark Done And Checkout" at bounding box center [812, 392] width 120 height 22
select select "service"
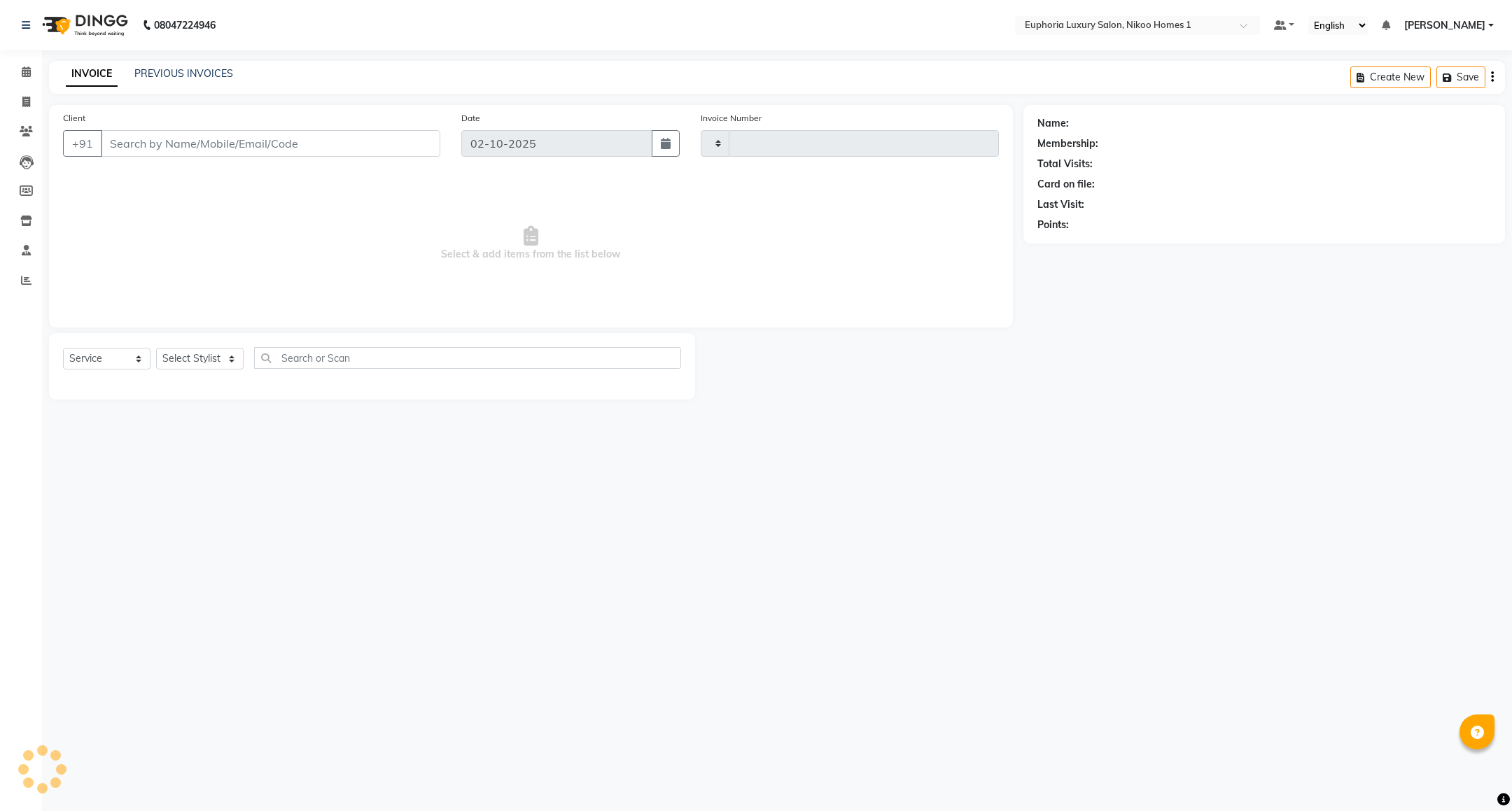
type input "4450"
select select "7987"
type input "93******16"
select select "85373"
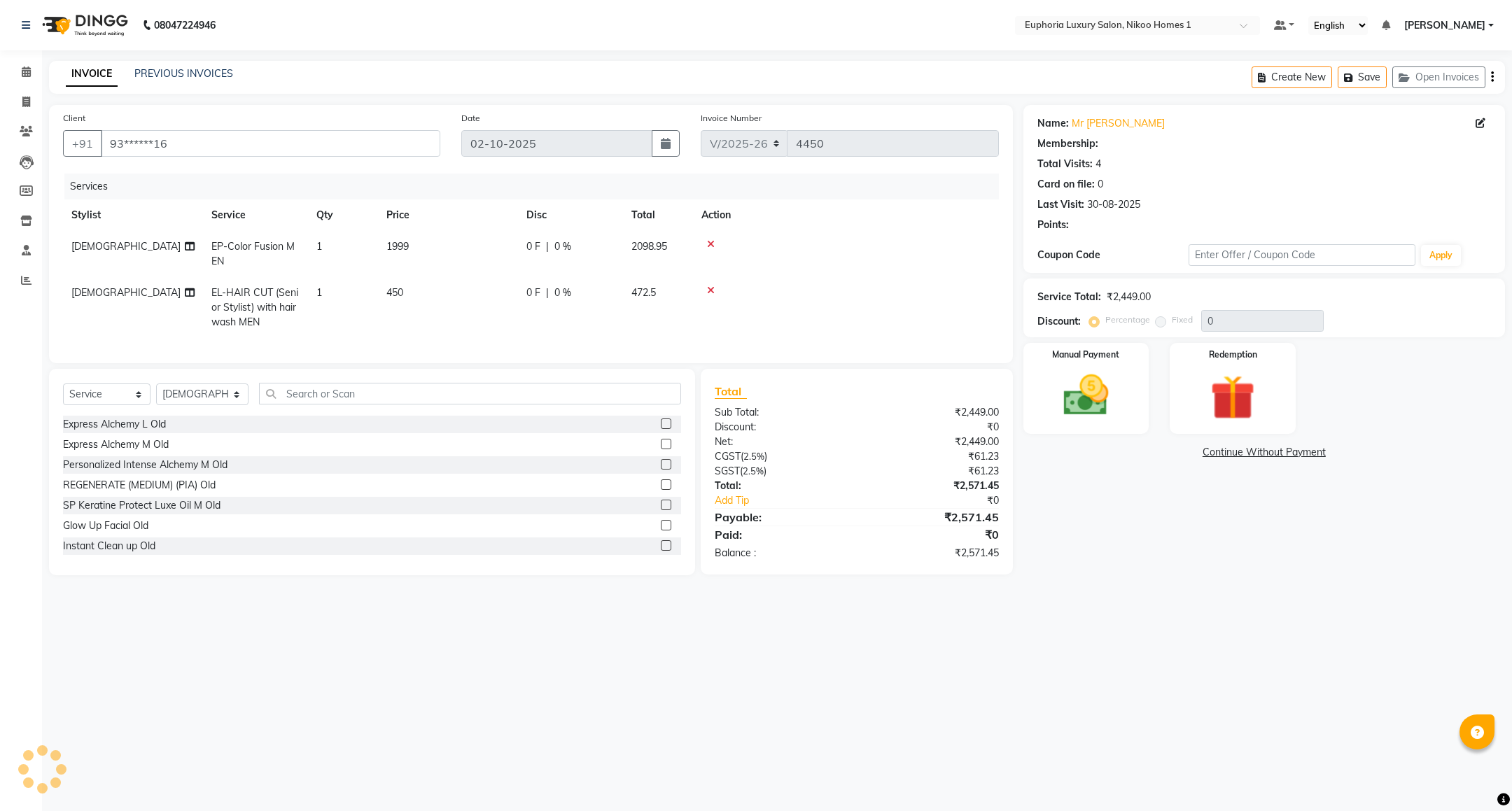
select select "1: Object"
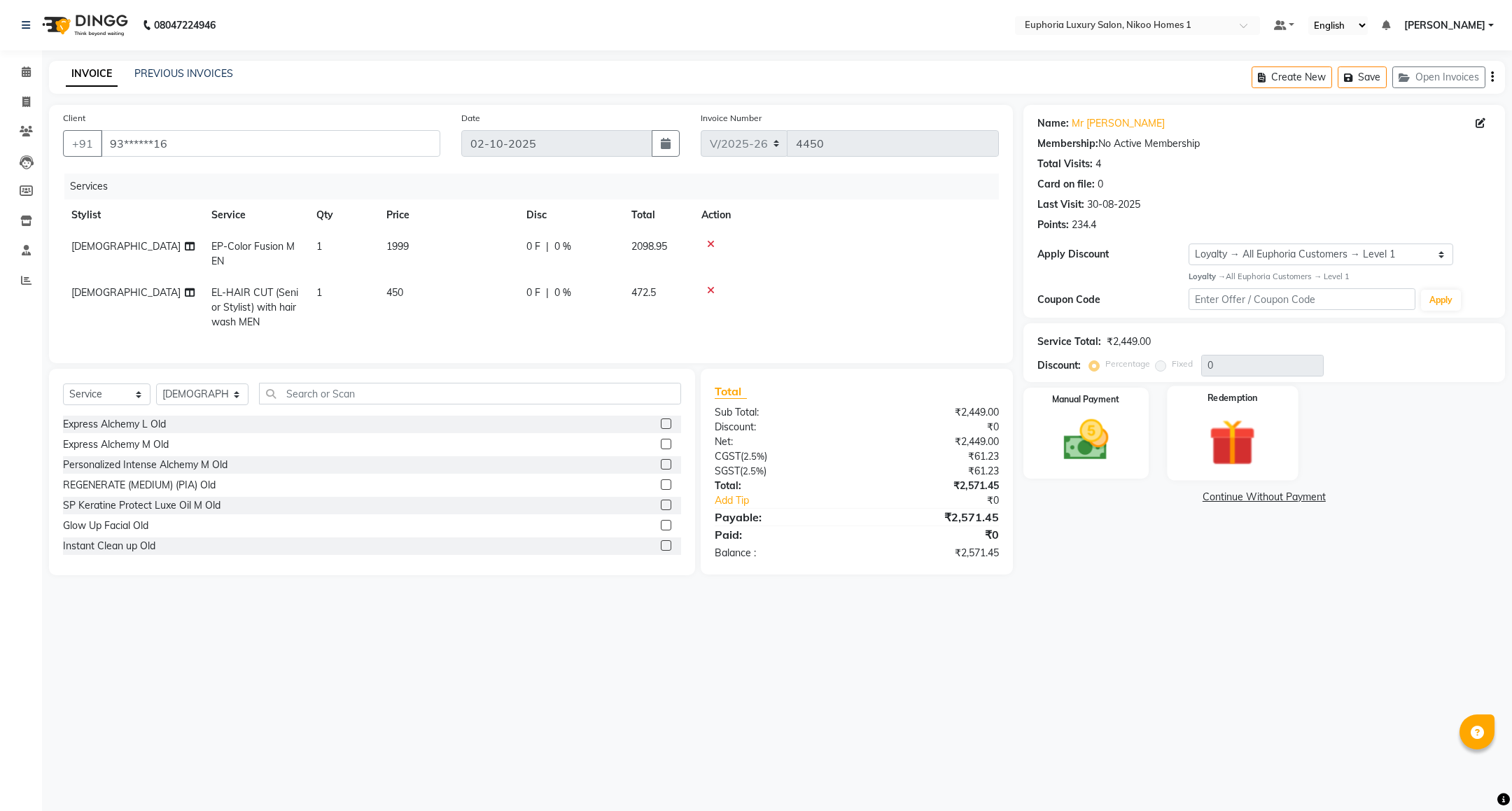
click at [1229, 446] on img at bounding box center [1233, 442] width 76 height 58
click at [1109, 451] on img at bounding box center [1086, 440] width 76 height 54
click at [1139, 498] on span "UPI" at bounding box center [1135, 498] width 22 height 16
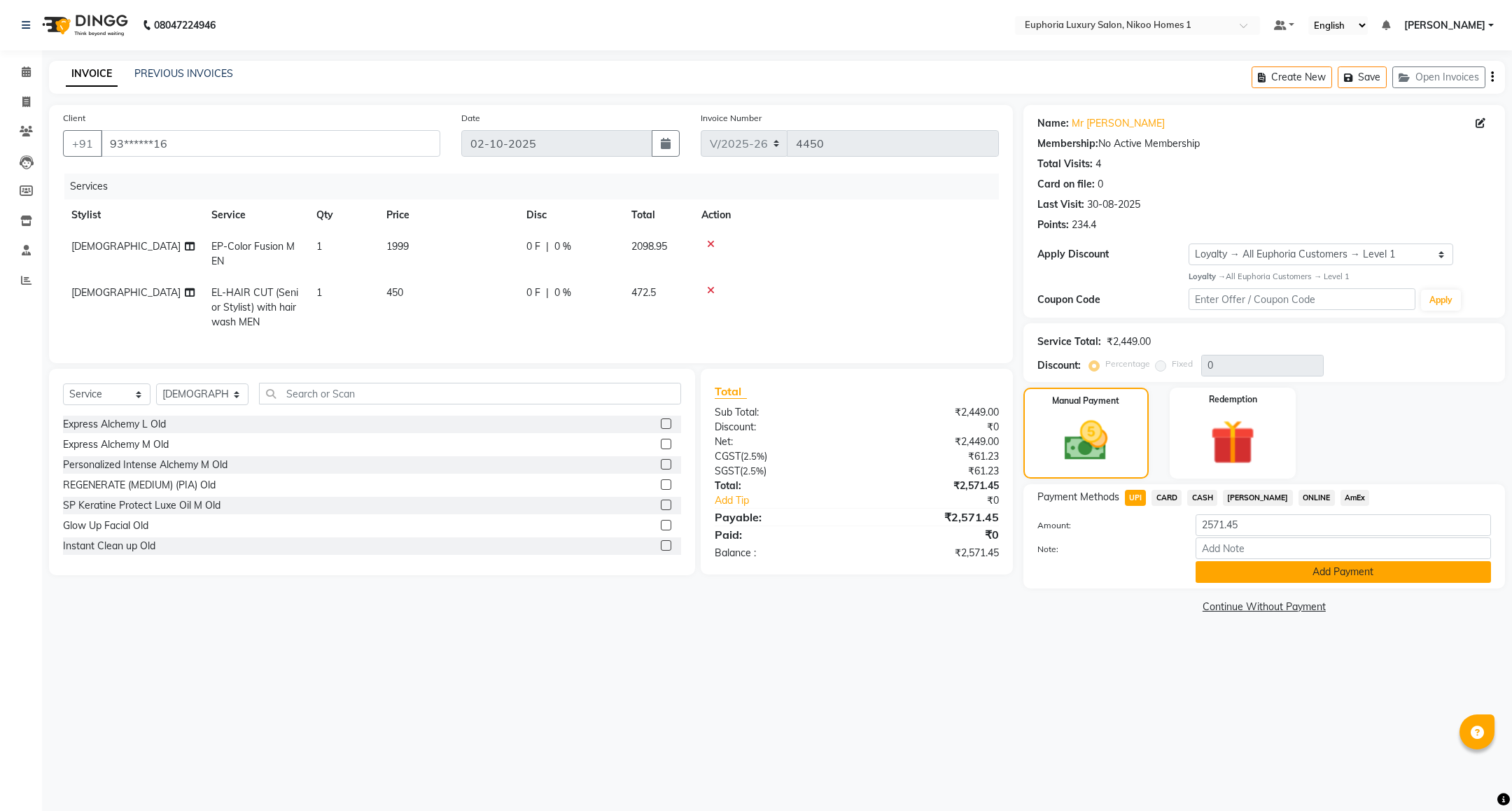
click at [1371, 569] on button "Add Payment" at bounding box center [1343, 572] width 296 height 22
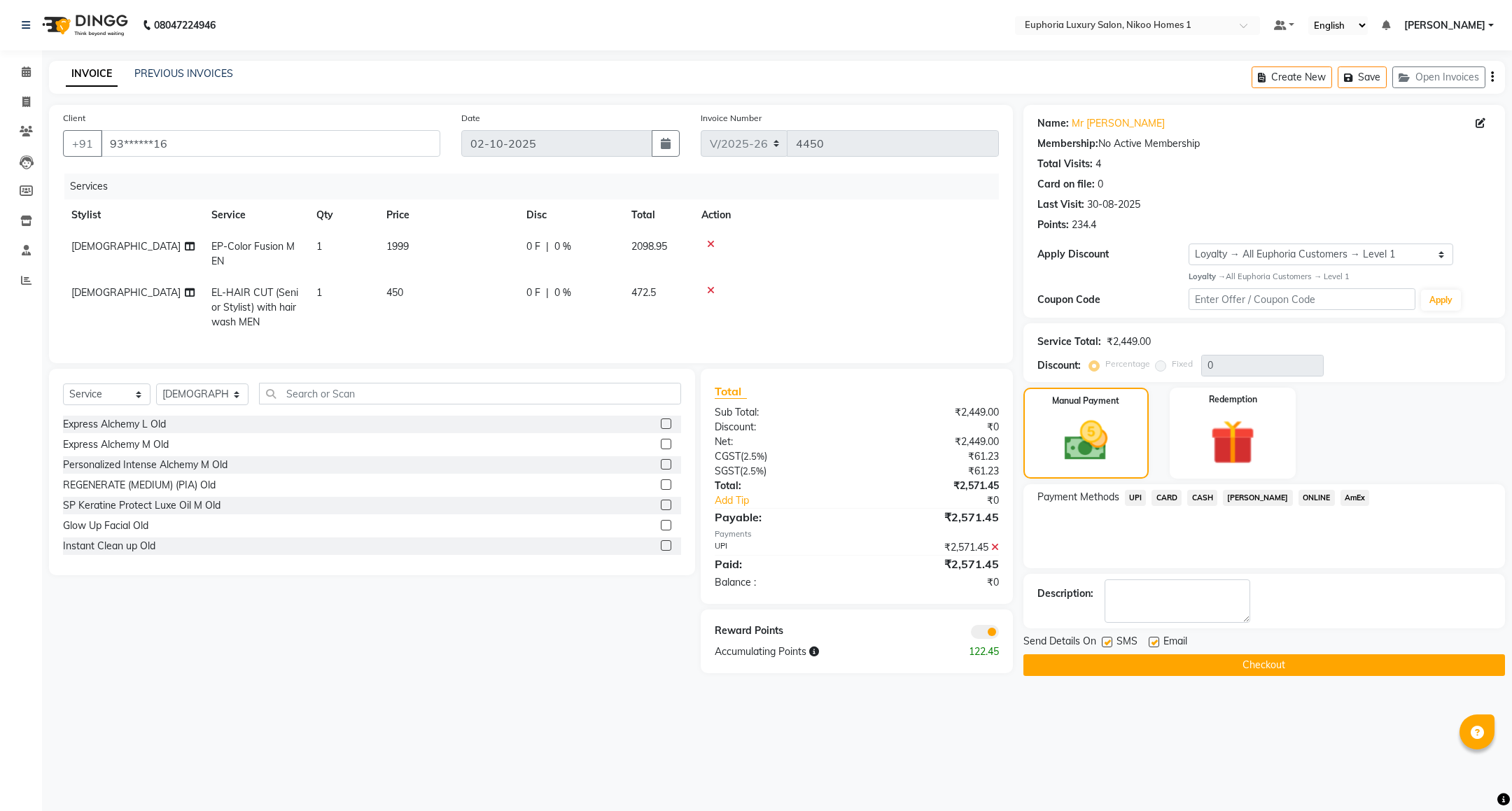
click at [1202, 672] on button "Checkout" at bounding box center [1264, 665] width 481 height 22
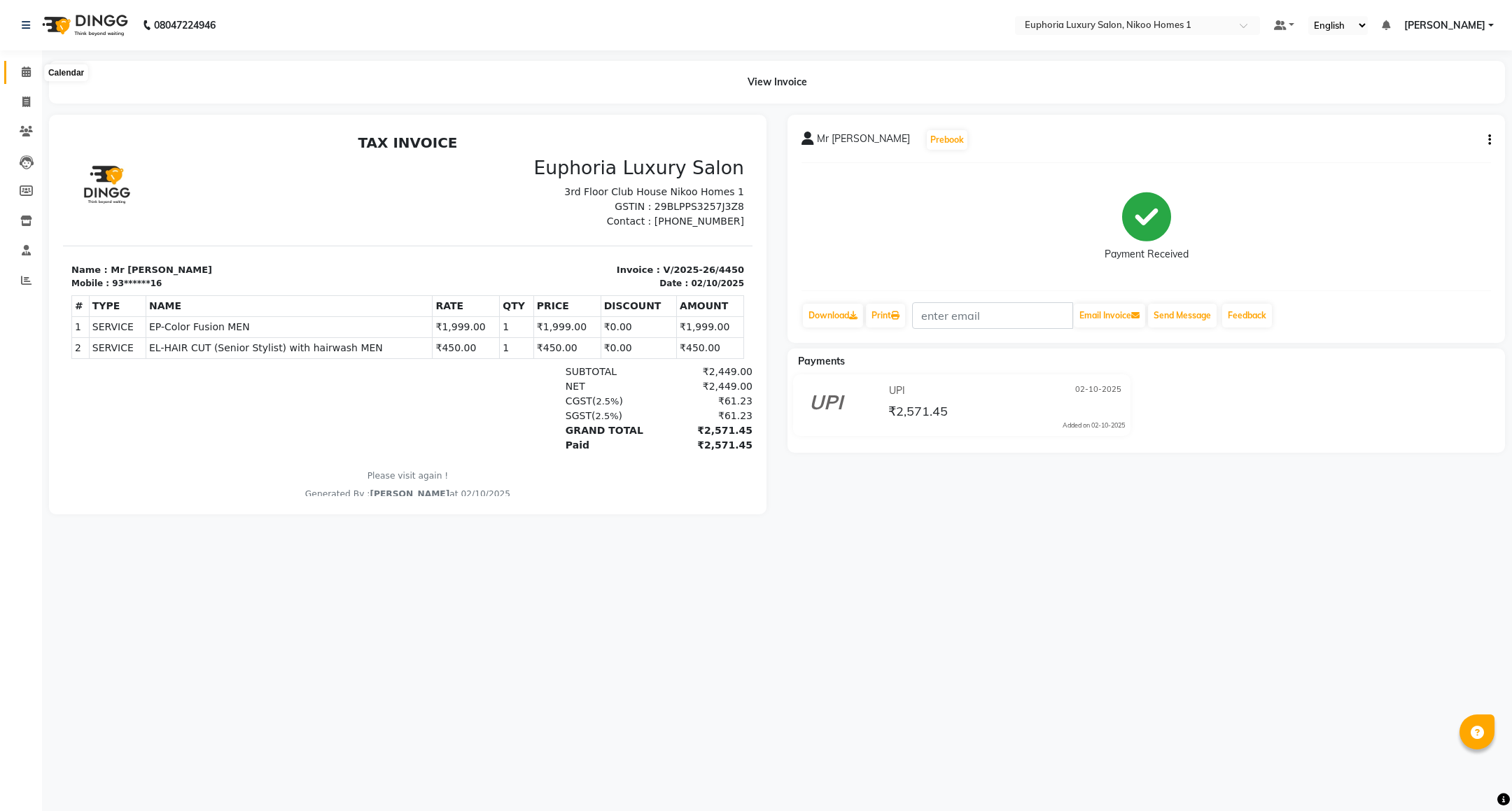
click at [24, 76] on icon at bounding box center [26, 72] width 9 height 11
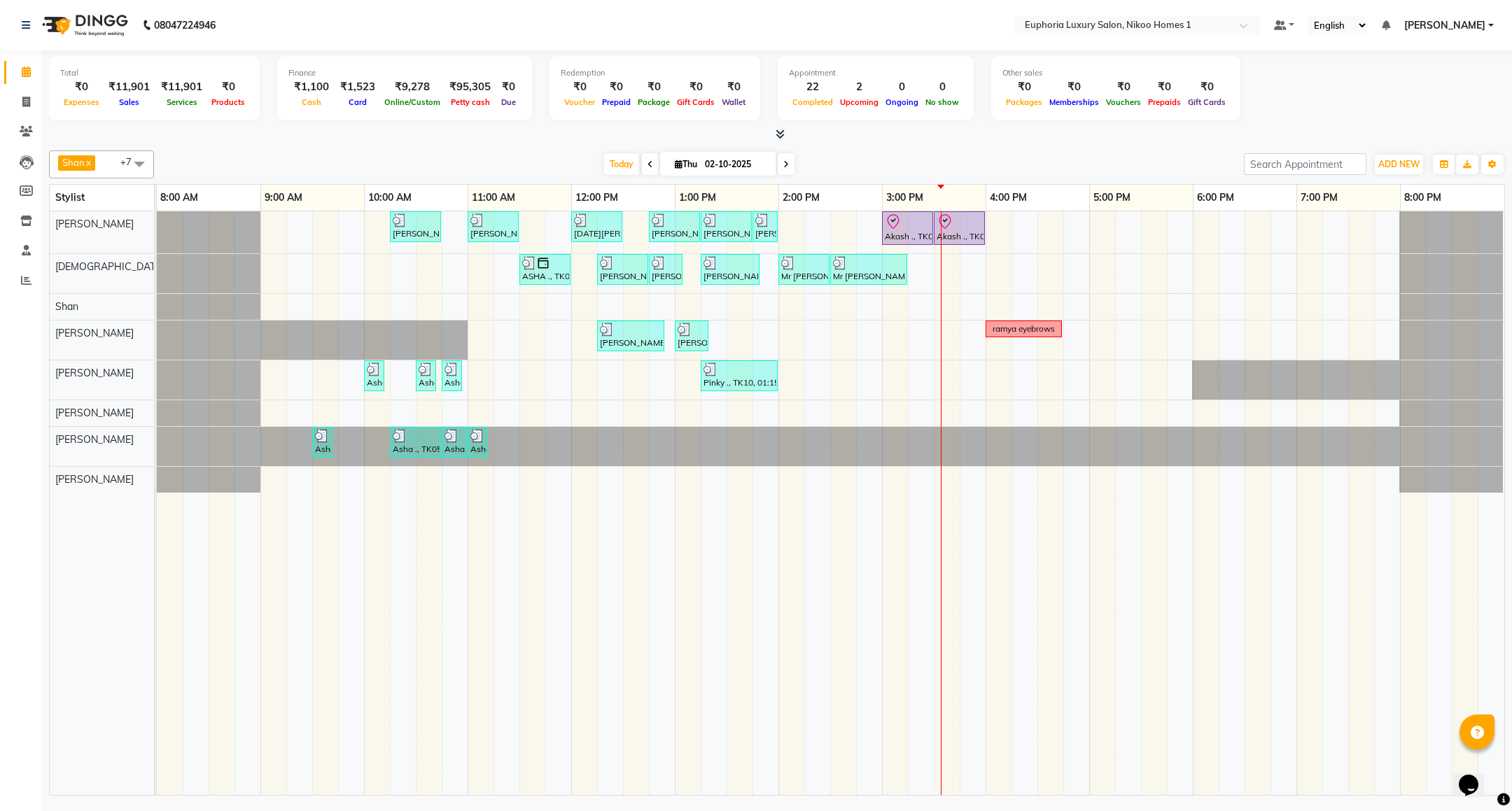
click at [816, 381] on div "Santhosh ., TK03, 10:15 AM-10:45 AM, EL-HAIR CUT (Senior Stylist) with hairwash…" at bounding box center [831, 503] width 1348 height 584
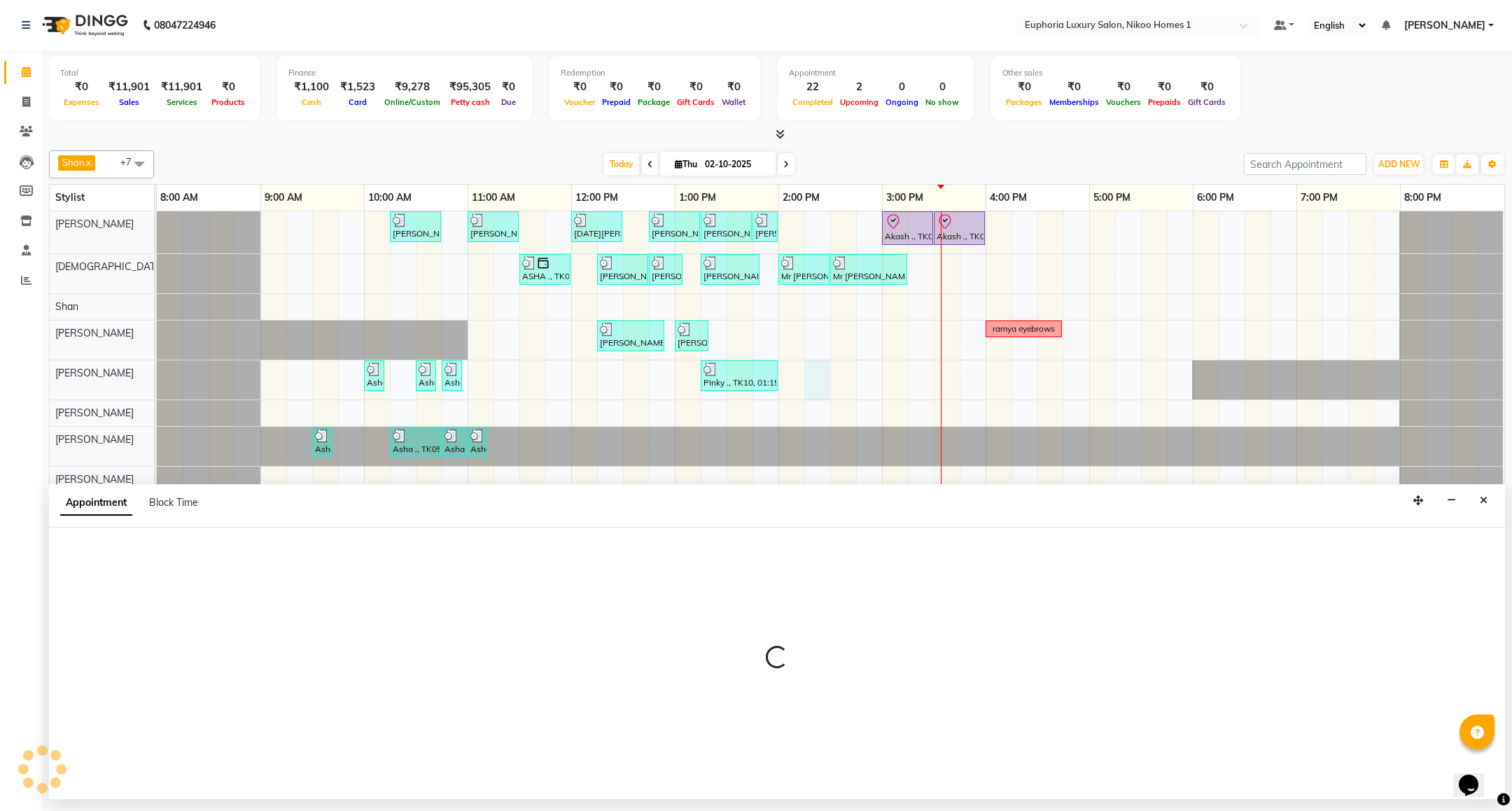
select select "74089"
select select "855"
select select "tentative"
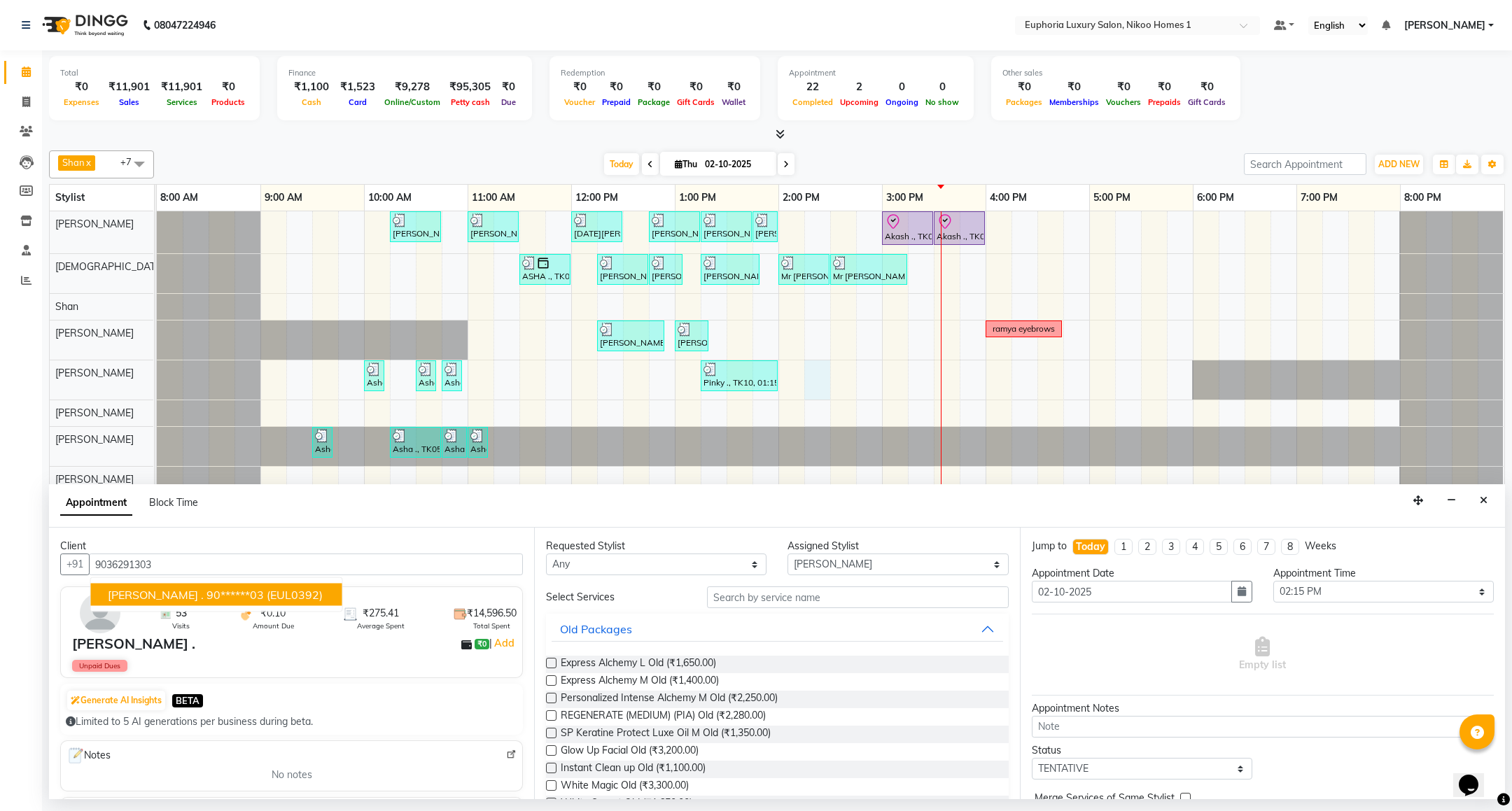
click at [267, 595] on span "(EUL0392)" at bounding box center [295, 595] width 56 height 14
type input "90******03"
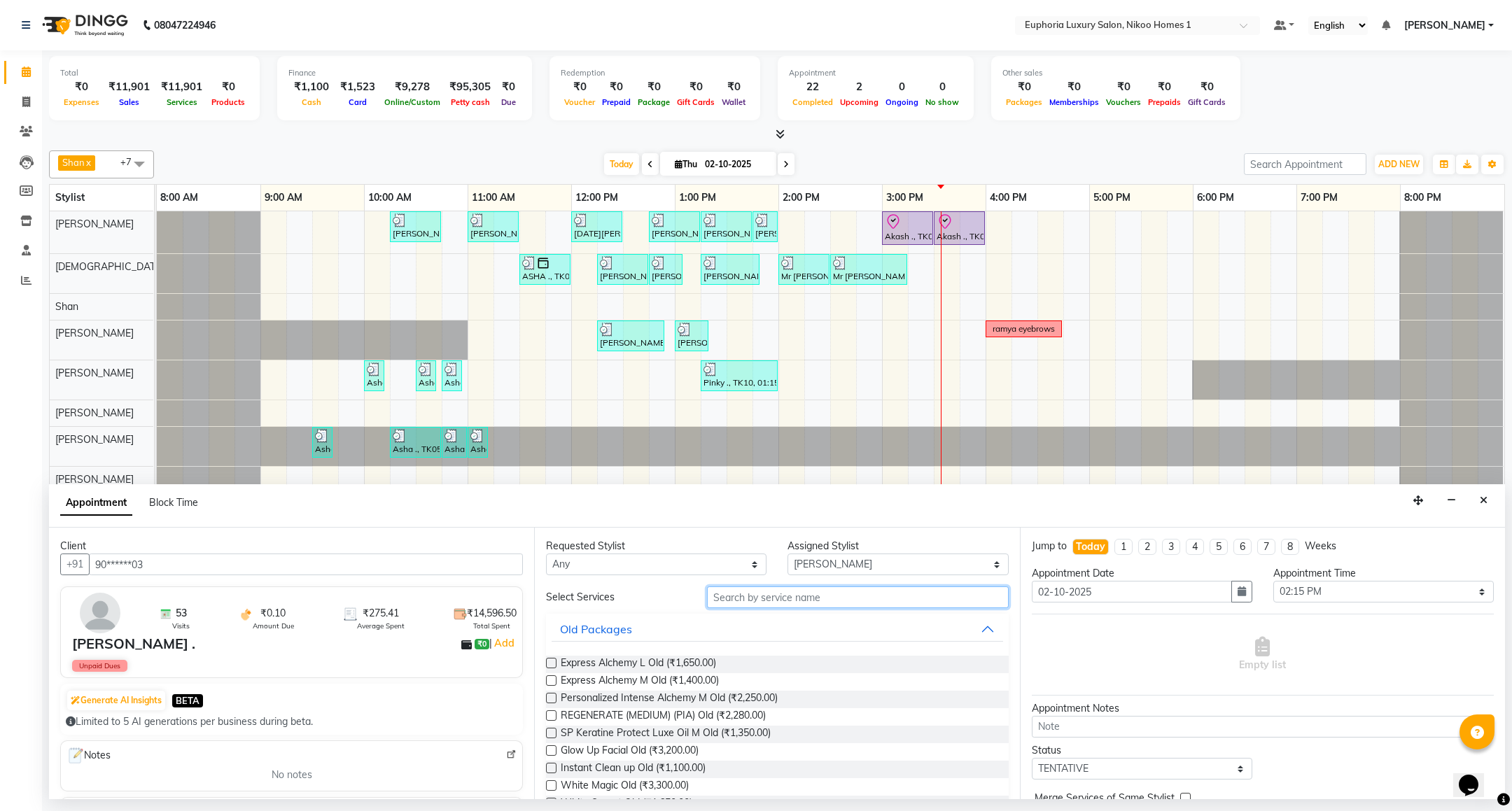
click at [724, 598] on input "text" at bounding box center [858, 597] width 301 height 22
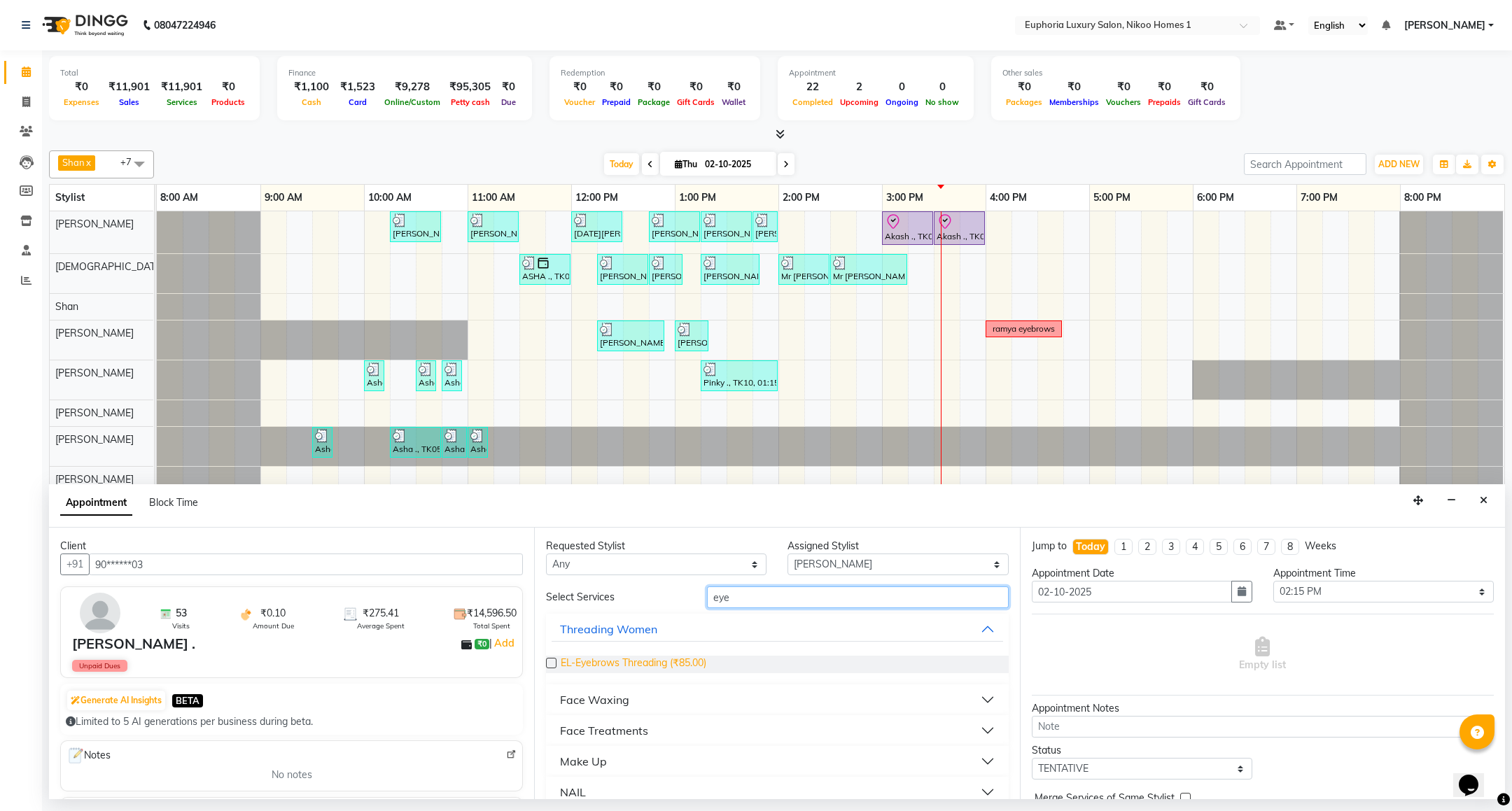
type input "eye"
click at [643, 668] on span "EL-Eyebrows Threading (₹85.00)" at bounding box center [633, 664] width 146 height 17
checkbox input "false"
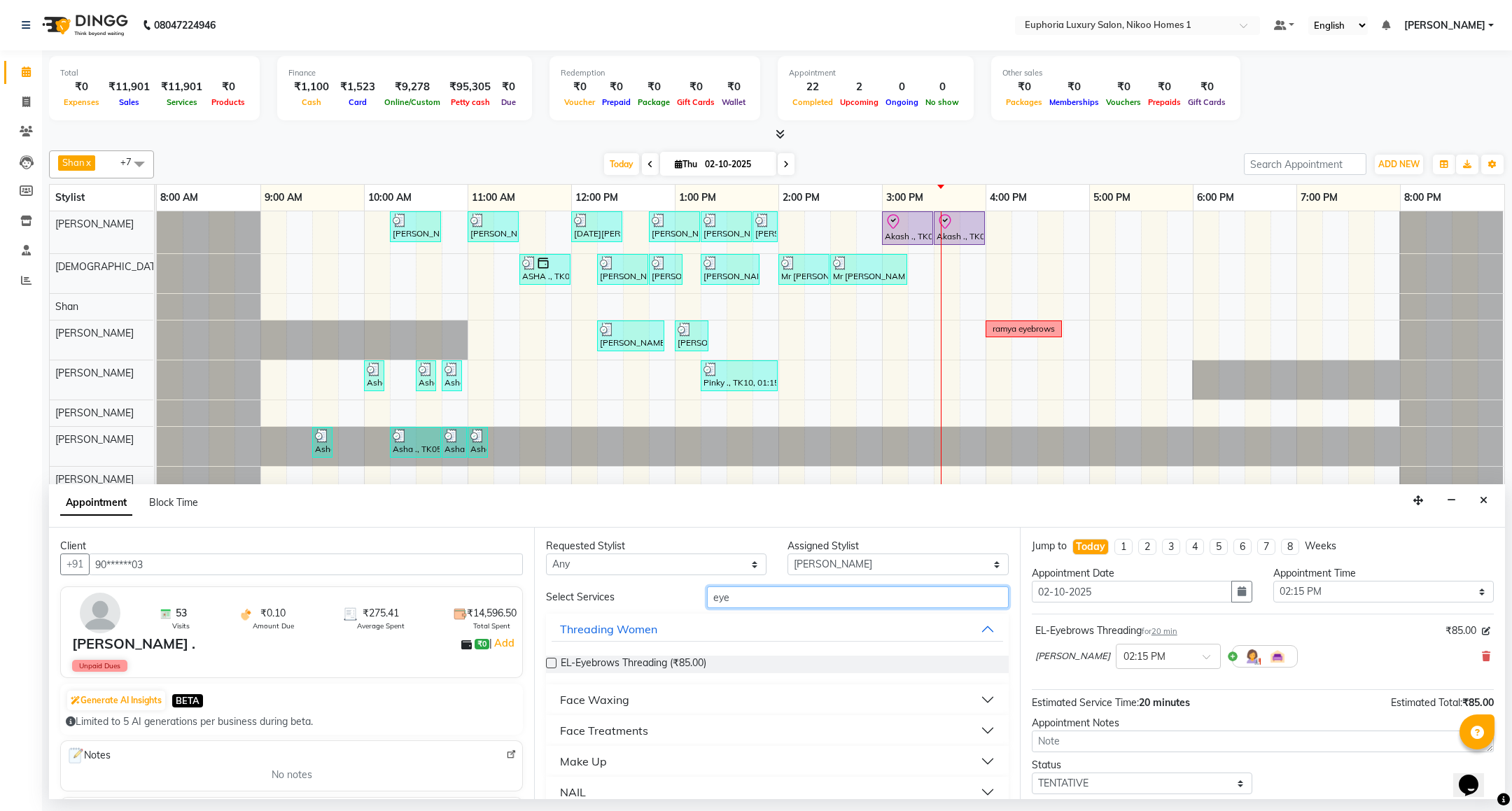
drag, startPoint x: 754, startPoint y: 601, endPoint x: 657, endPoint y: 620, distance: 98.8
click at [657, 620] on div "Select Services eye Threading Women EL-Eyebrows Threading (₹85.00) Face Waxing …" at bounding box center [777, 697] width 462 height 221
type input "upp"
click at [620, 665] on span "EL-Upperlip Threading (₹50.00)" at bounding box center [630, 664] width 138 height 17
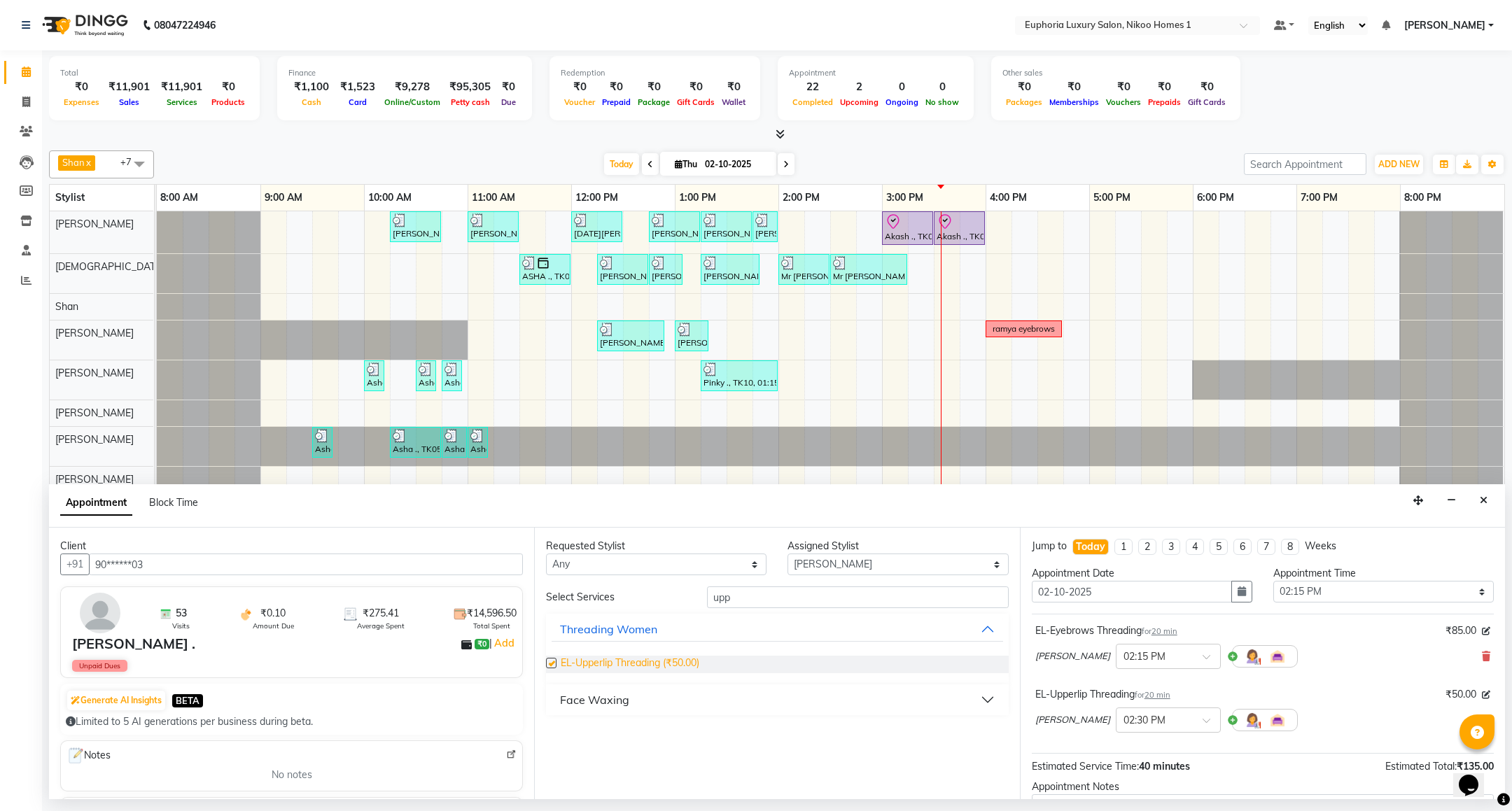
checkbox input "false"
drag, startPoint x: 778, startPoint y: 597, endPoint x: 643, endPoint y: 609, distance: 135.5
click at [649, 608] on div "Select Services upp" at bounding box center [777, 597] width 483 height 22
type input "chin"
click at [647, 665] on span "EL-Chin / Neck Threading (₹60.00)" at bounding box center [637, 664] width 153 height 17
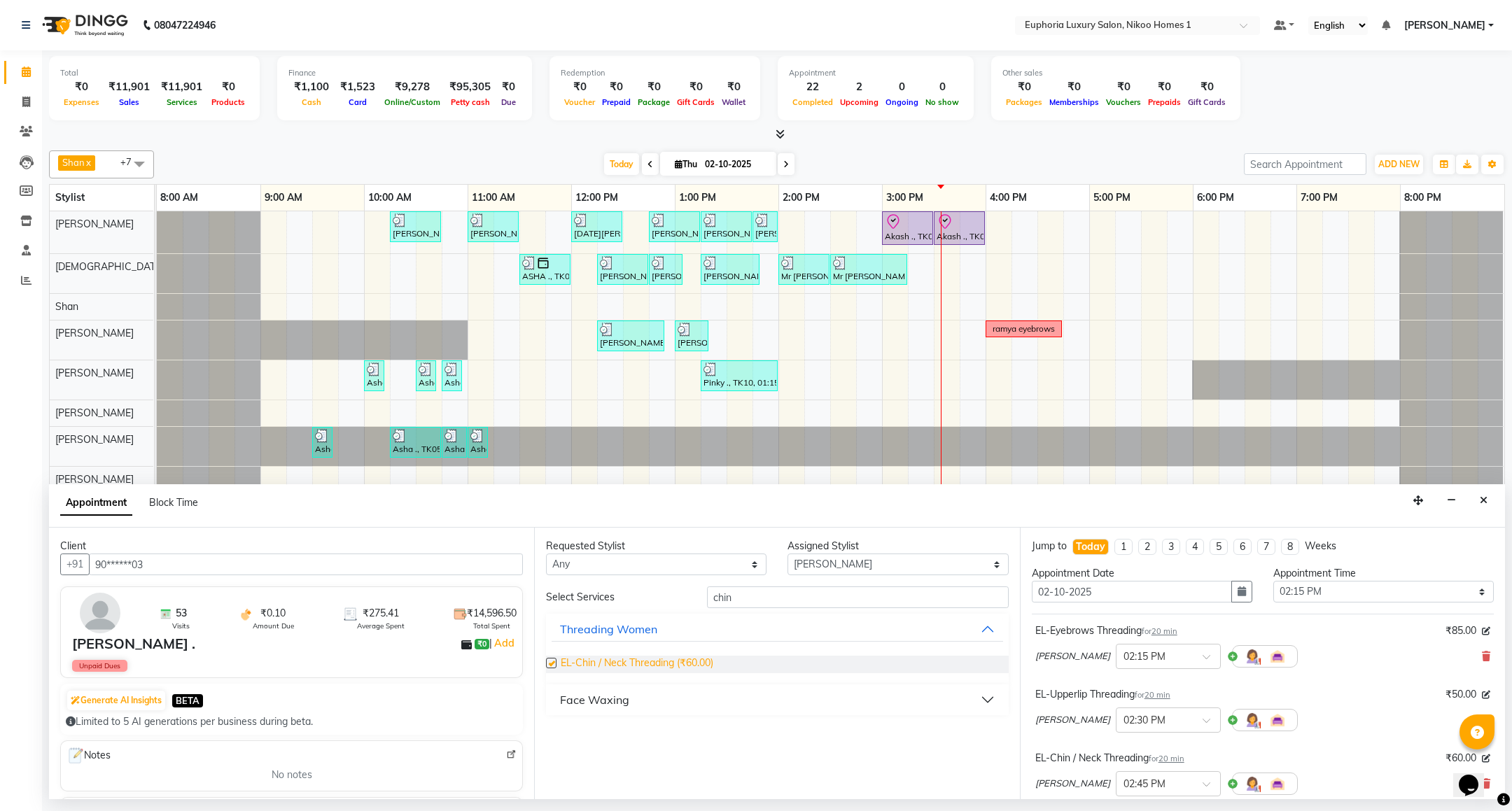
checkbox input "false"
drag, startPoint x: 757, startPoint y: 599, endPoint x: 676, endPoint y: 594, distance: 81.2
click at [676, 594] on div "Select Services chin" at bounding box center [777, 597] width 483 height 22
type input "neck"
click at [655, 668] on span "EL-Chin / Neck Threading (₹60.00)" at bounding box center [637, 664] width 153 height 17
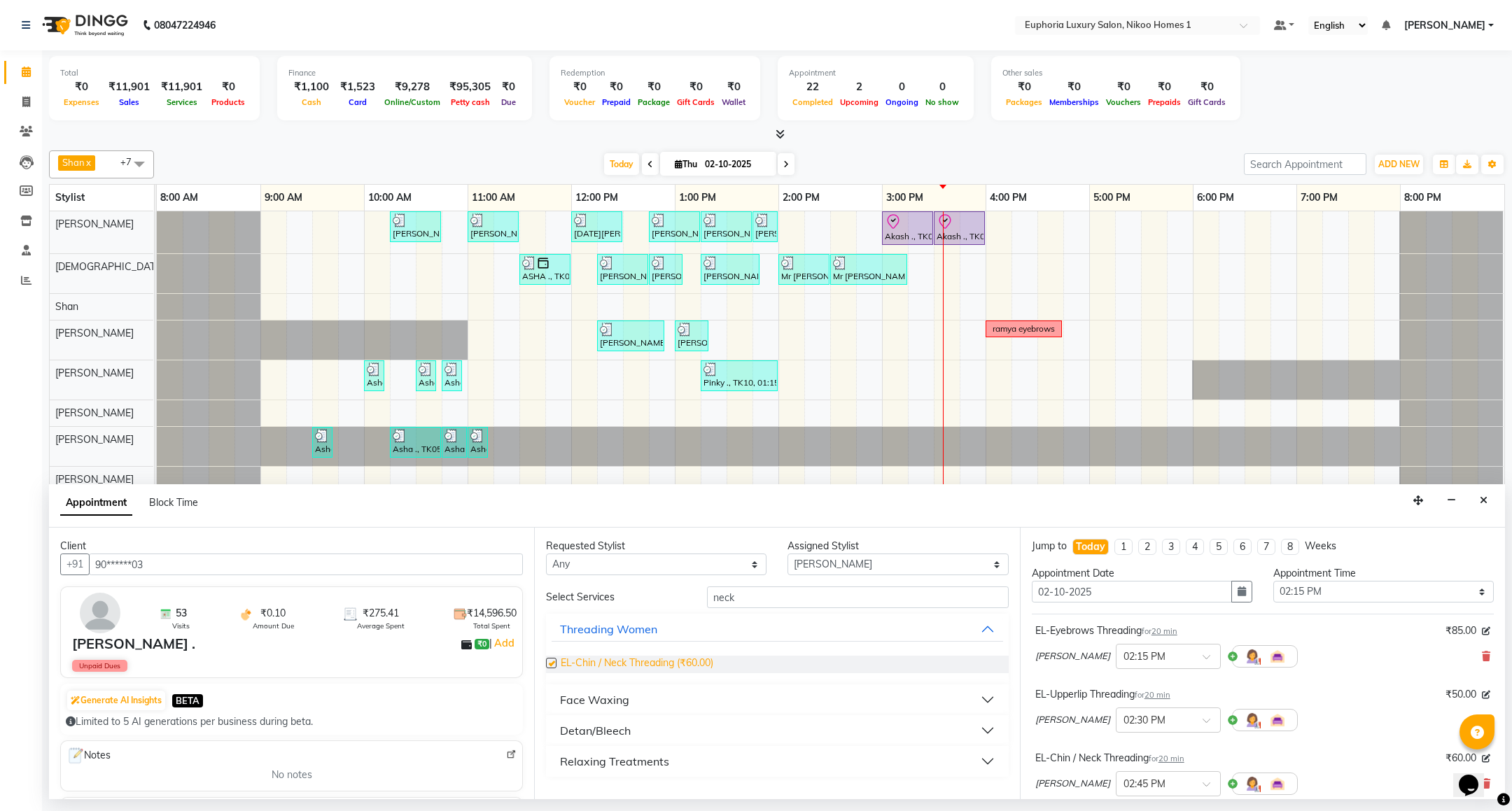
checkbox input "false"
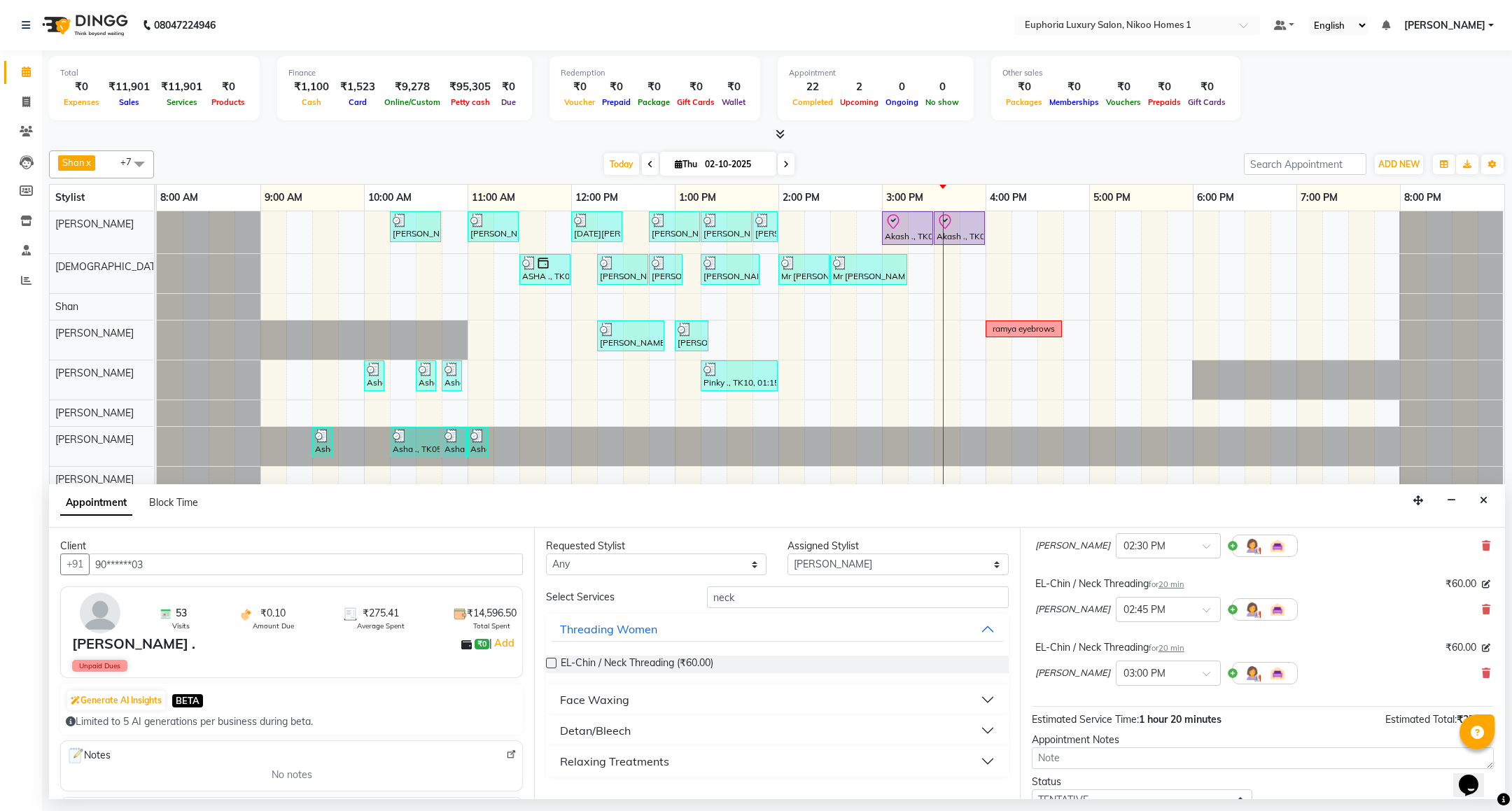
scroll to position [276, 0]
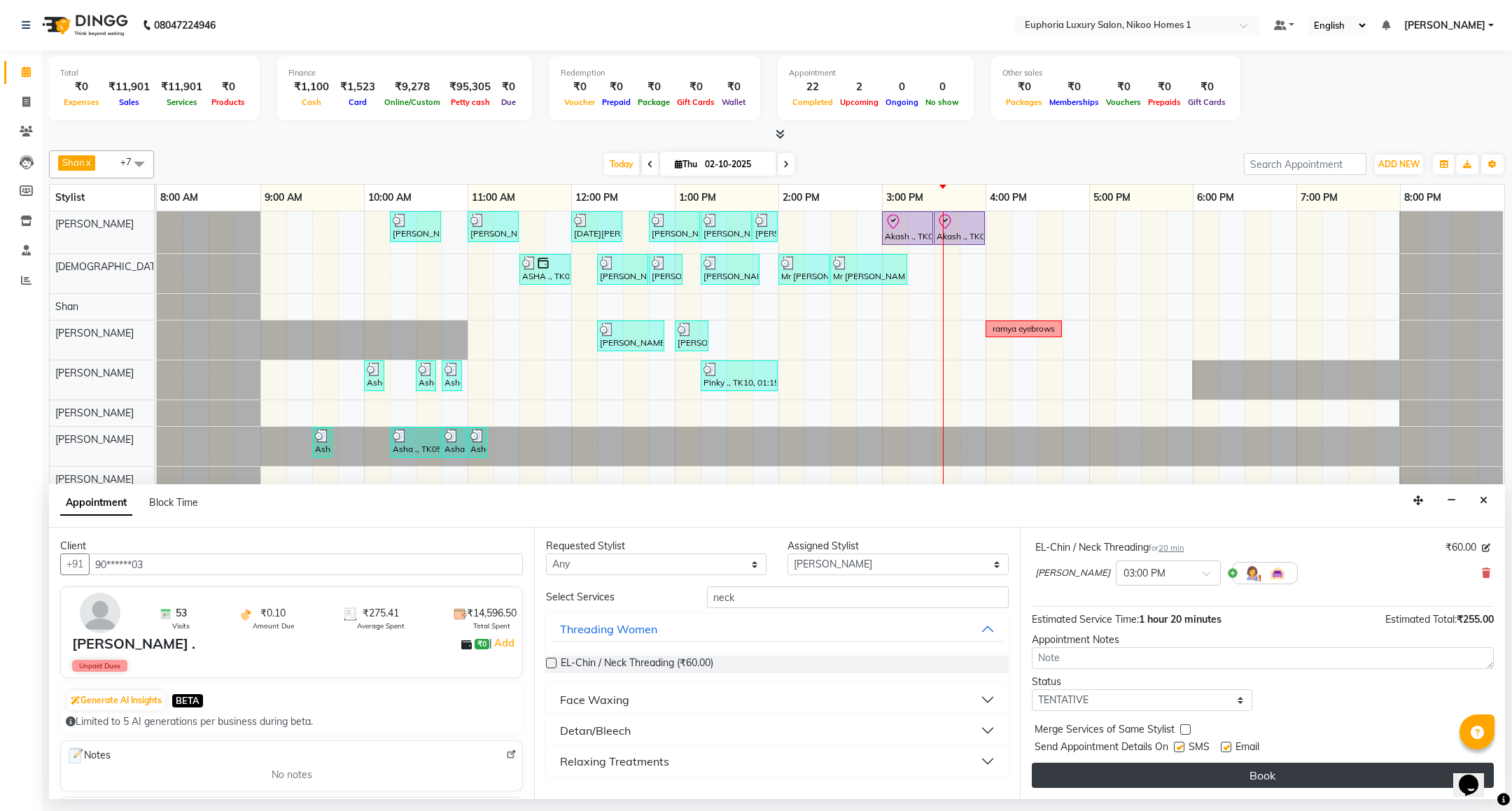
click at [1206, 779] on button "Book" at bounding box center [1263, 775] width 462 height 25
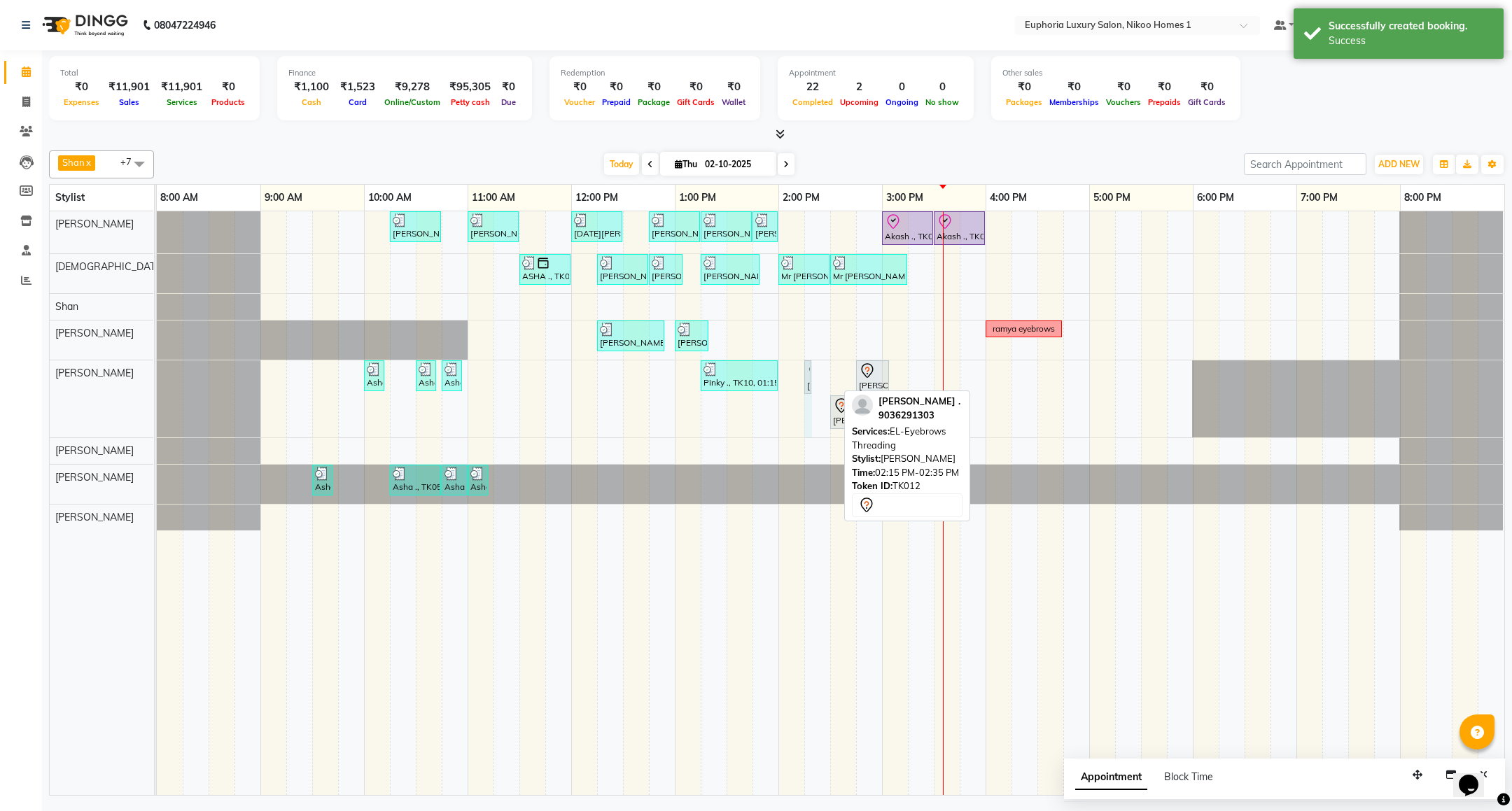
drag, startPoint x: 836, startPoint y: 380, endPoint x: 820, endPoint y: 379, distance: 16.0
click at [820, 379] on div "Santhosh ., TK03, 10:15 AM-10:45 AM, EL-HAIR CUT (Senior Stylist) with hairwash…" at bounding box center [831, 503] width 1348 height 584
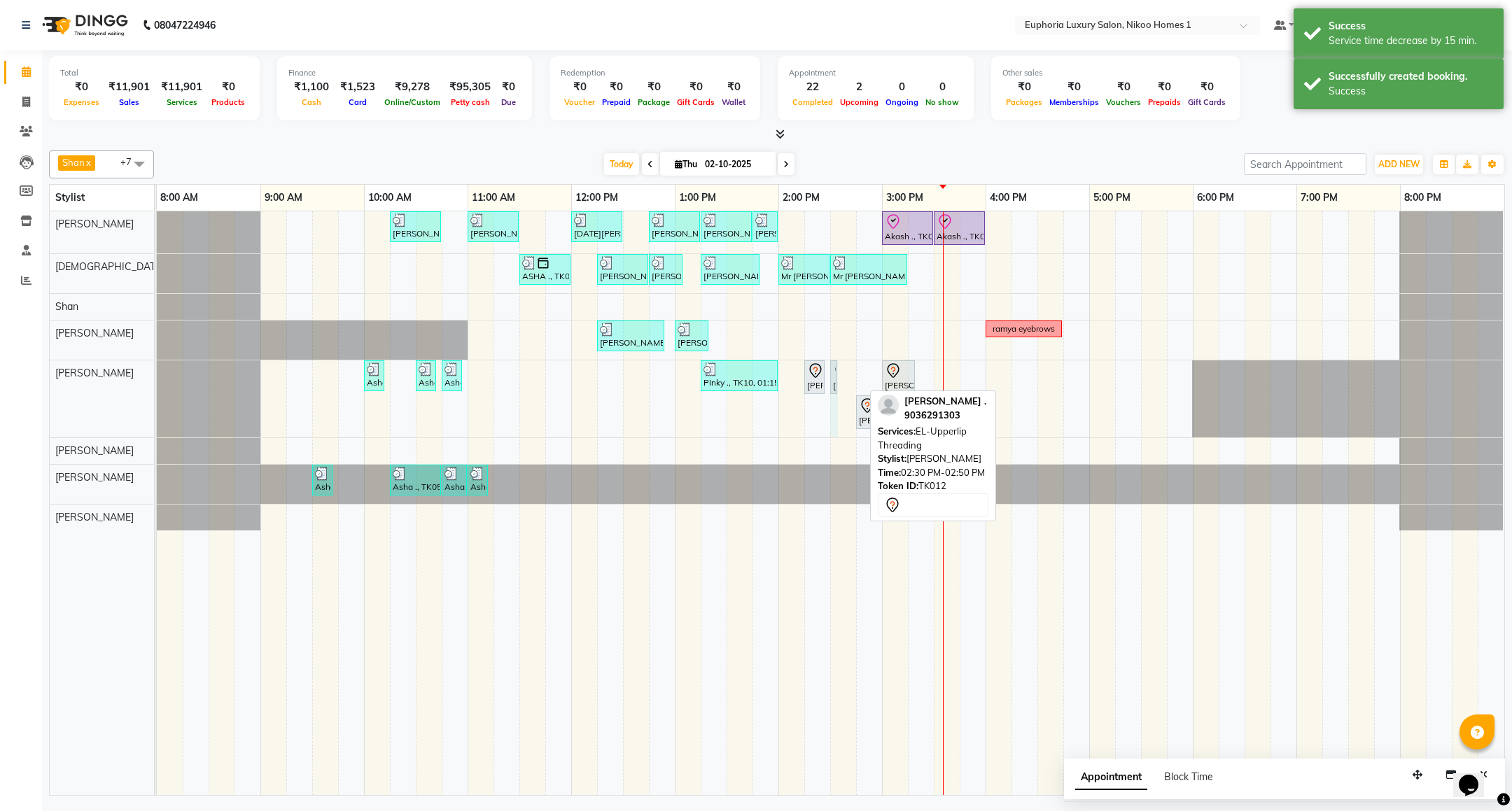
drag, startPoint x: 859, startPoint y: 376, endPoint x: 838, endPoint y: 376, distance: 21.0
click at [838, 376] on div "Santhosh ., TK03, 10:15 AM-10:45 AM, EL-HAIR CUT (Senior Stylist) with hairwash…" at bounding box center [831, 503] width 1348 height 584
drag, startPoint x: 885, startPoint y: 372, endPoint x: 872, endPoint y: 372, distance: 13.0
click at [872, 372] on div "Santhosh ., TK03, 10:15 AM-10:45 AM, EL-HAIR CUT (Senior Stylist) with hairwash…" at bounding box center [831, 503] width 1348 height 584
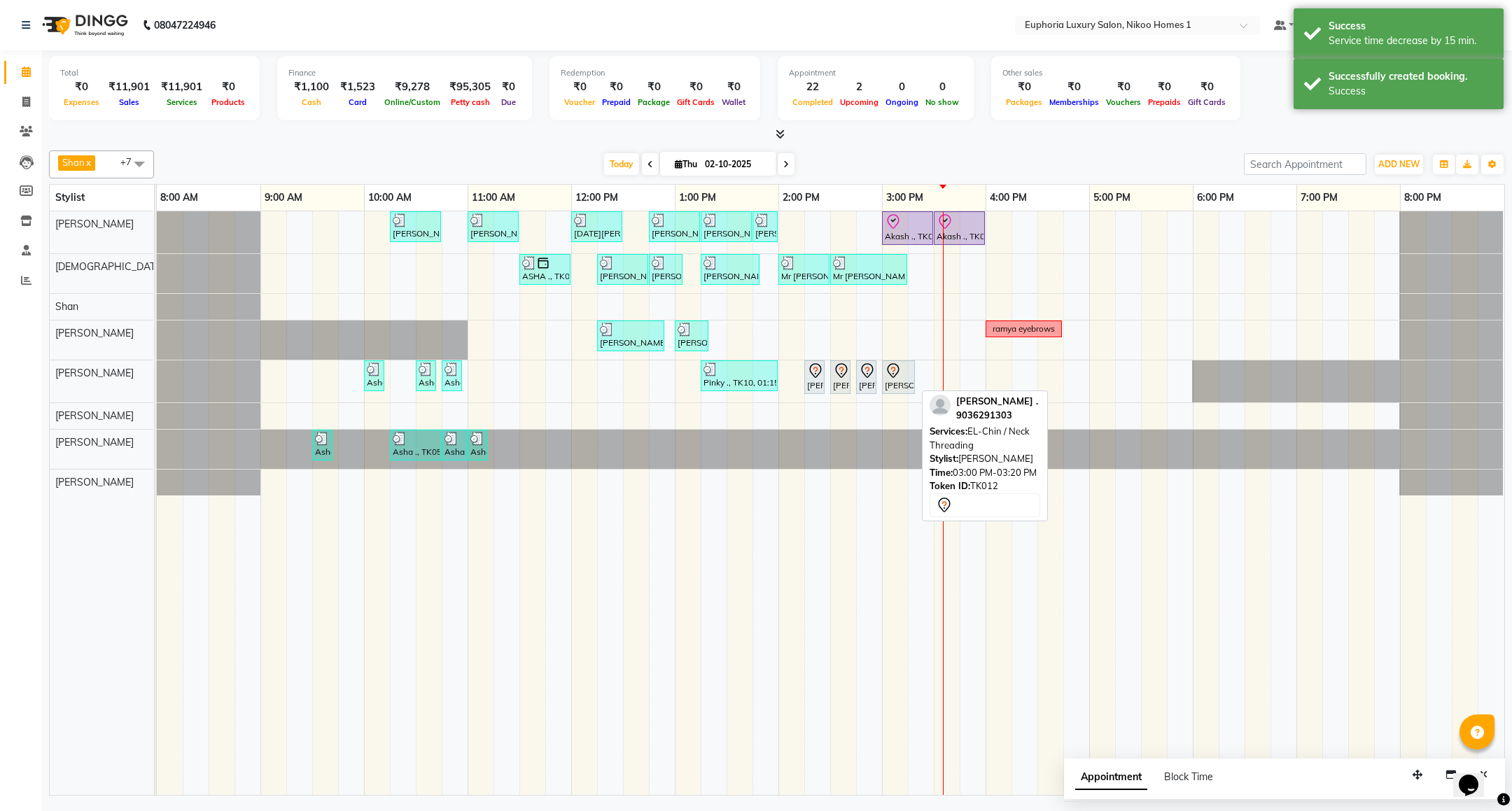
click at [897, 379] on icon at bounding box center [893, 371] width 16 height 16
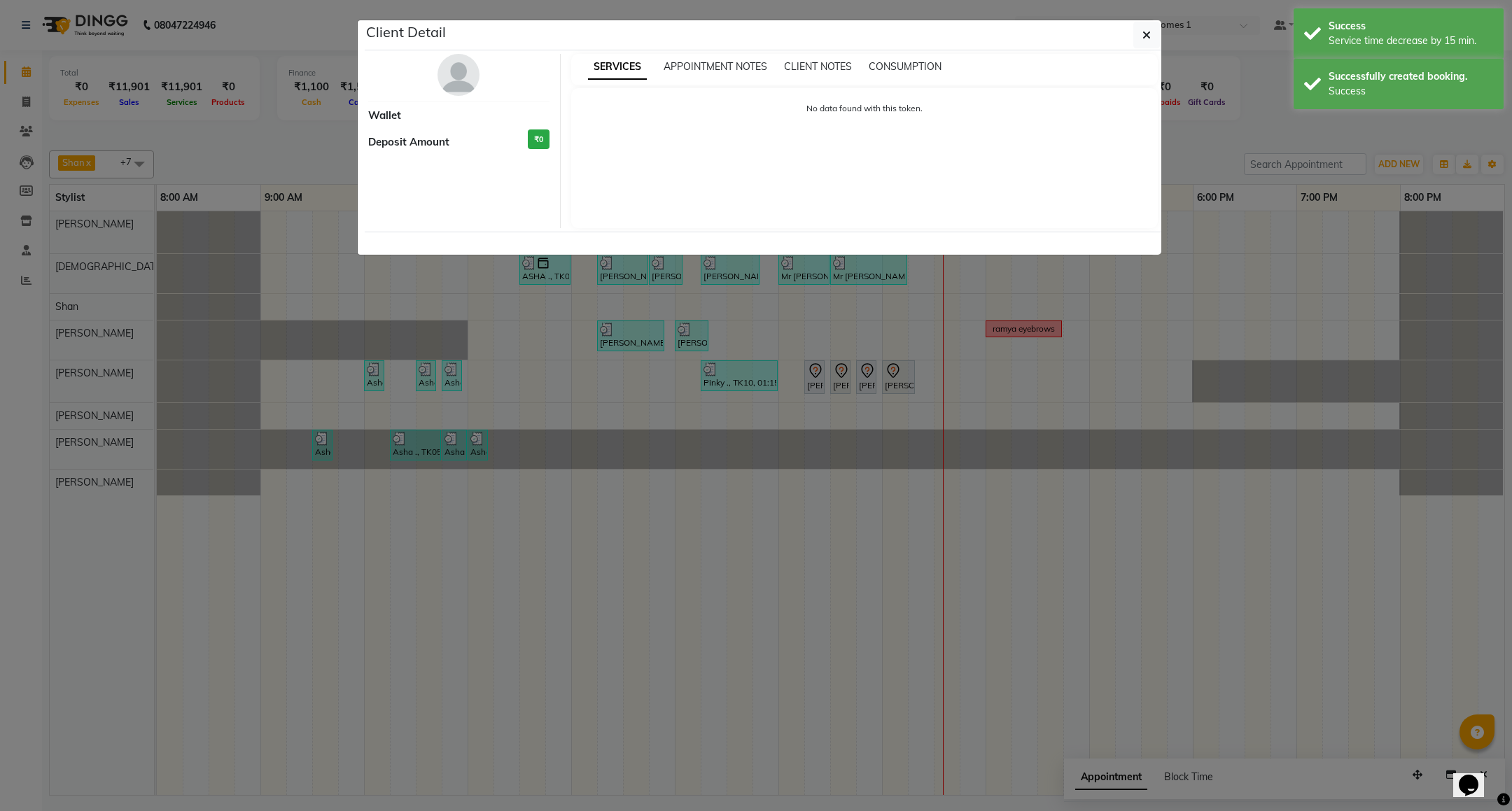
select select "7"
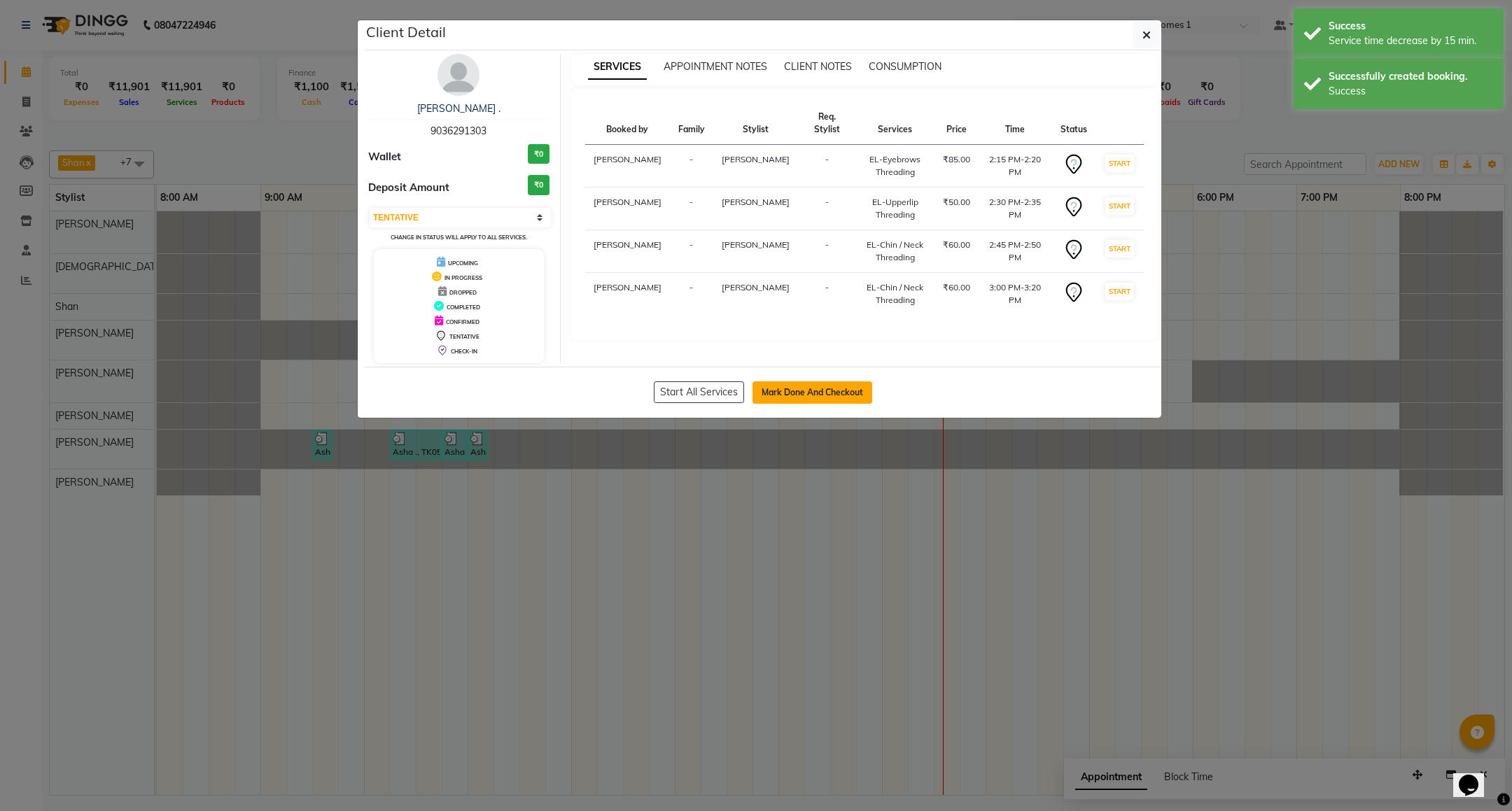
click at [849, 399] on button "Mark Done And Checkout" at bounding box center [812, 392] width 120 height 22
select select "service"
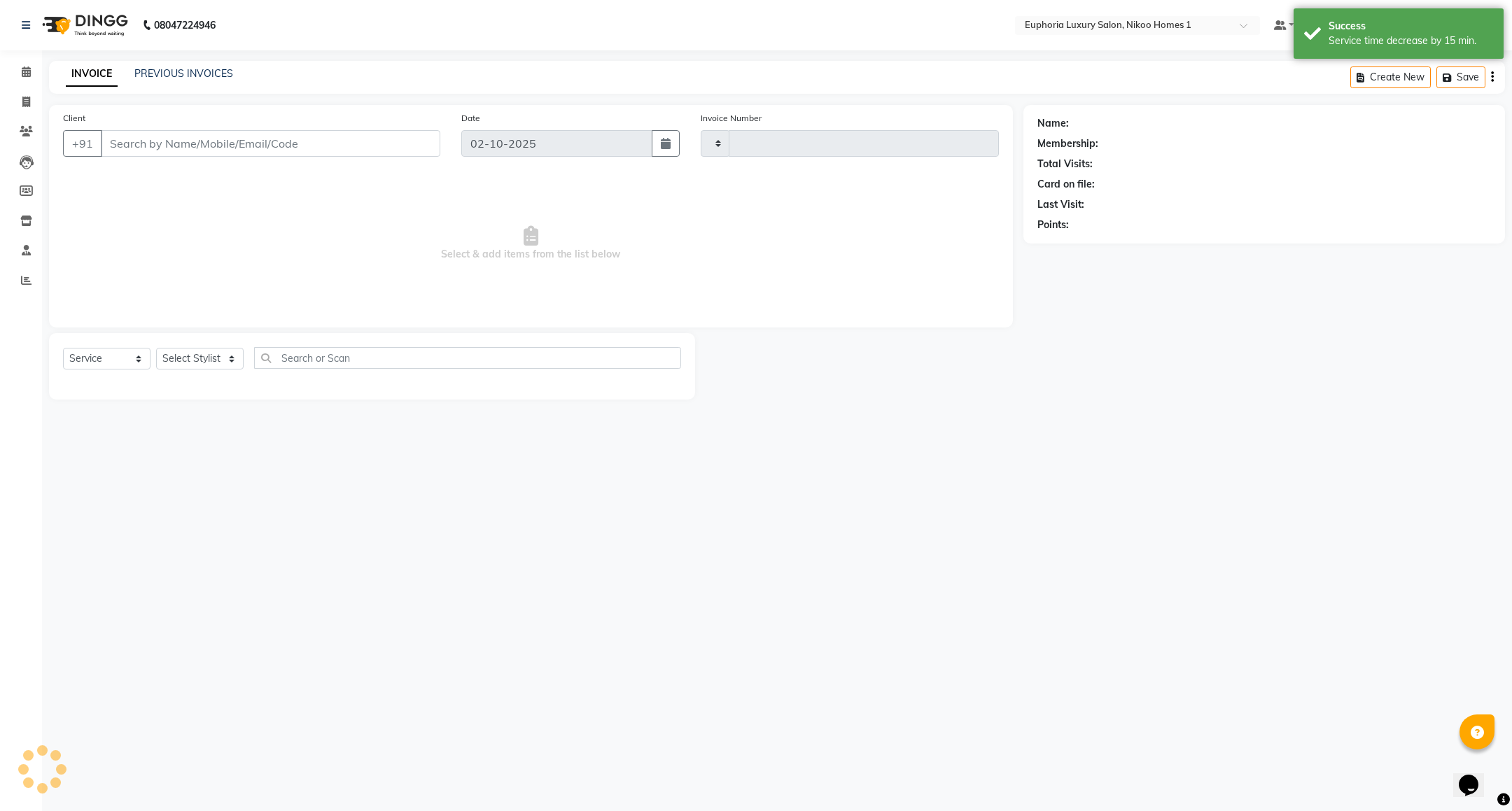
type input "4451"
select select "7987"
type input "90******03"
select select "74089"
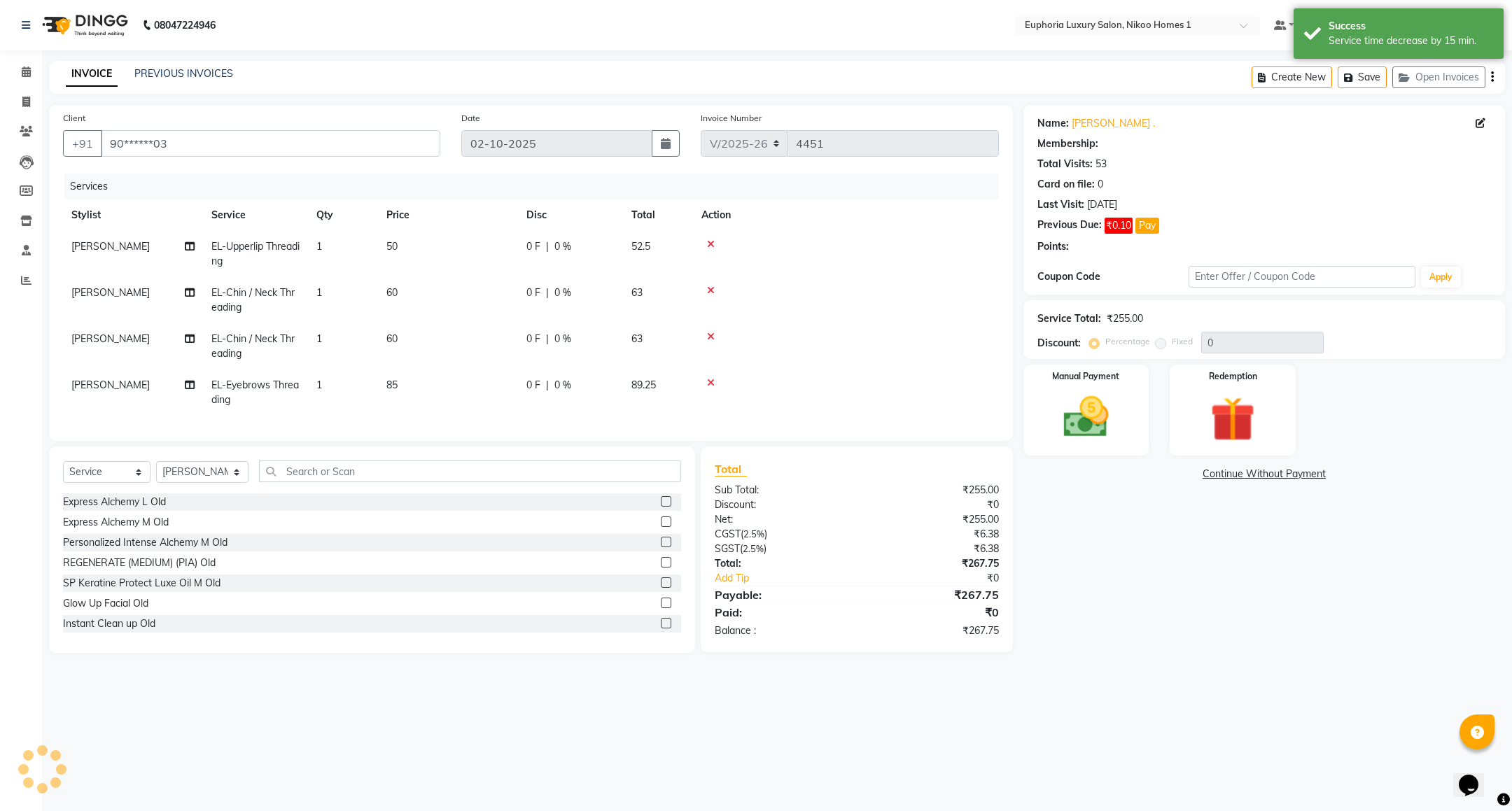
select select "1: Object"
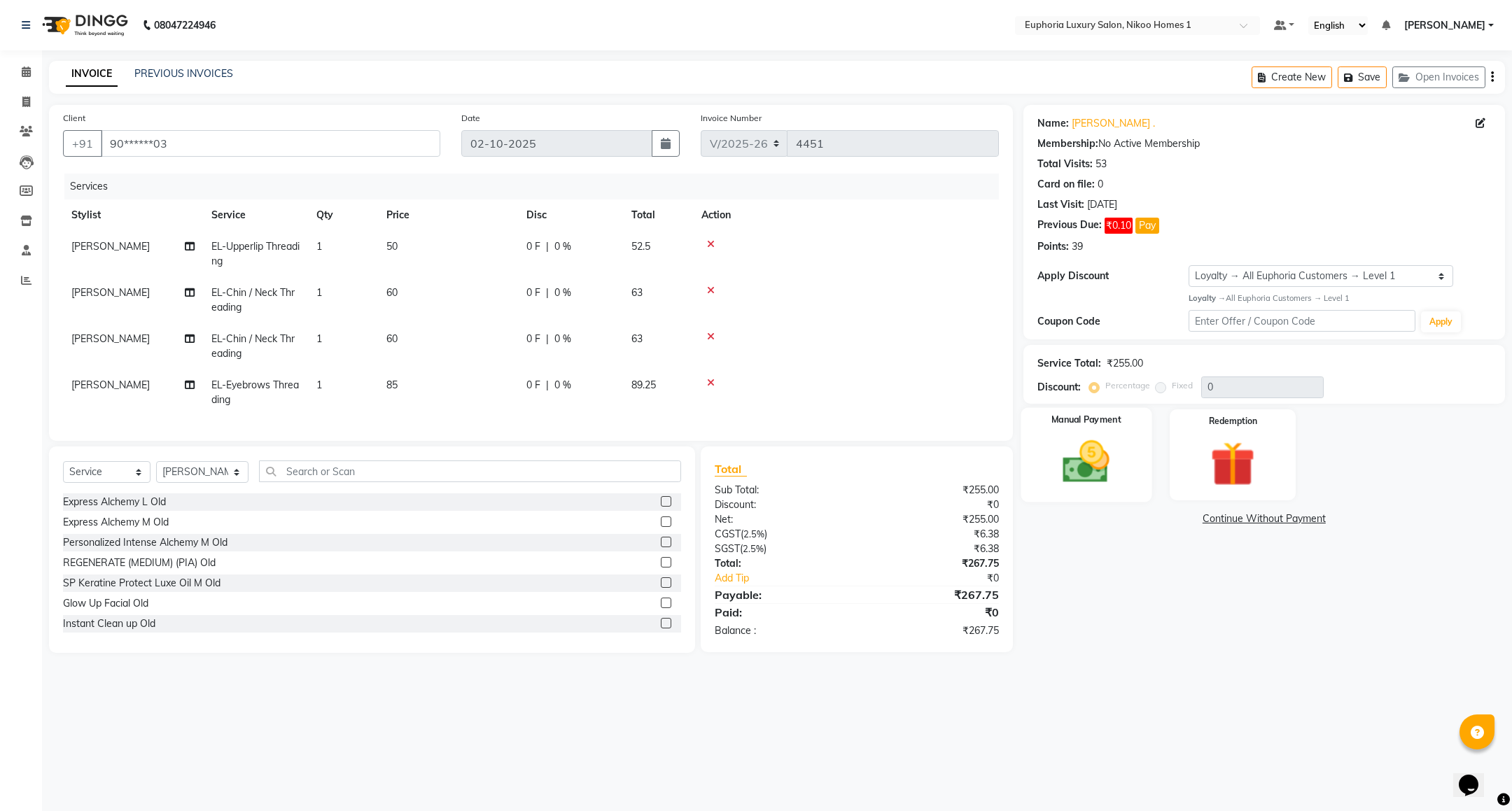
click at [1067, 489] on img at bounding box center [1086, 462] width 76 height 54
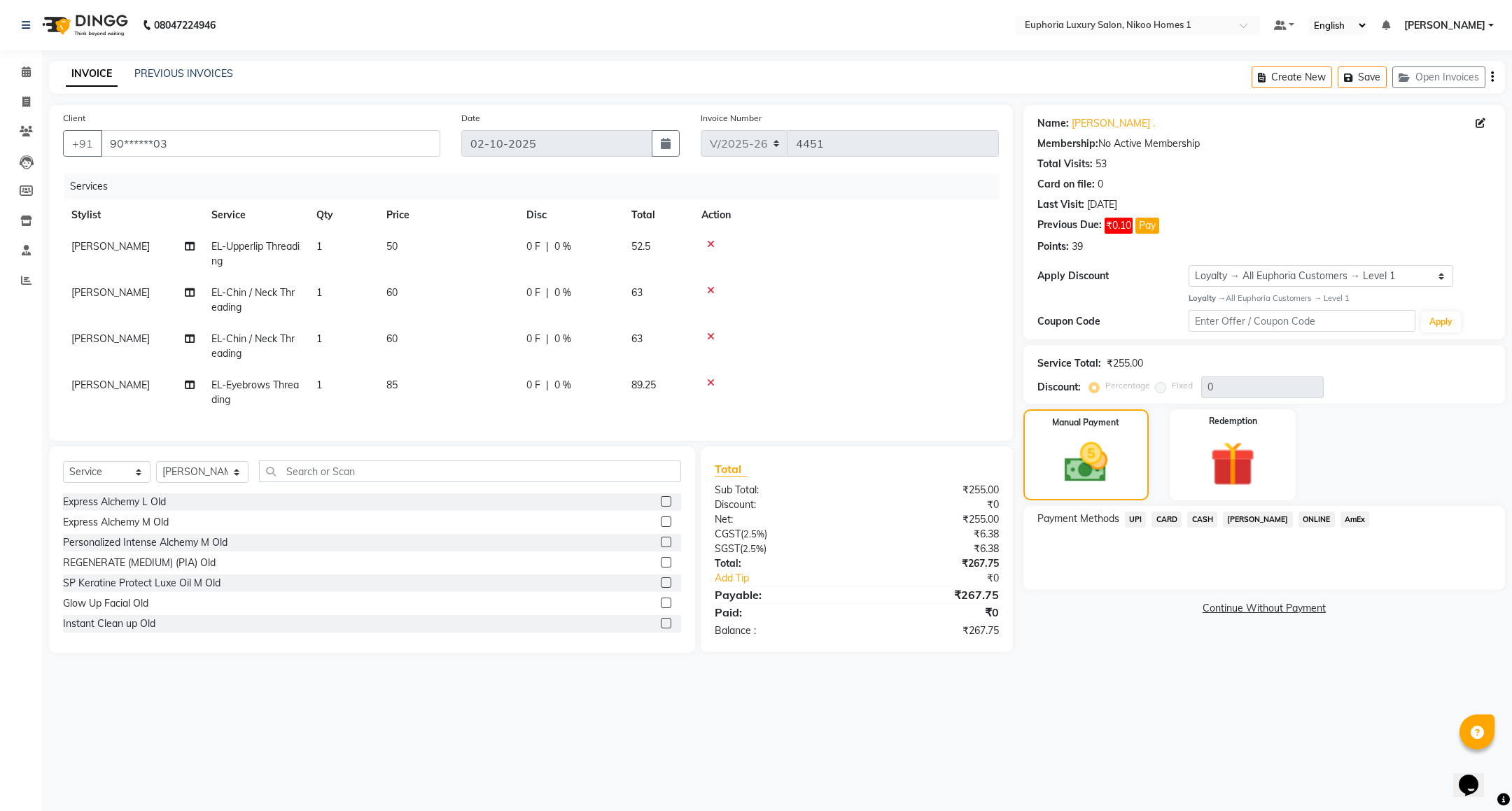
click at [1132, 516] on span "UPI" at bounding box center [1135, 519] width 22 height 16
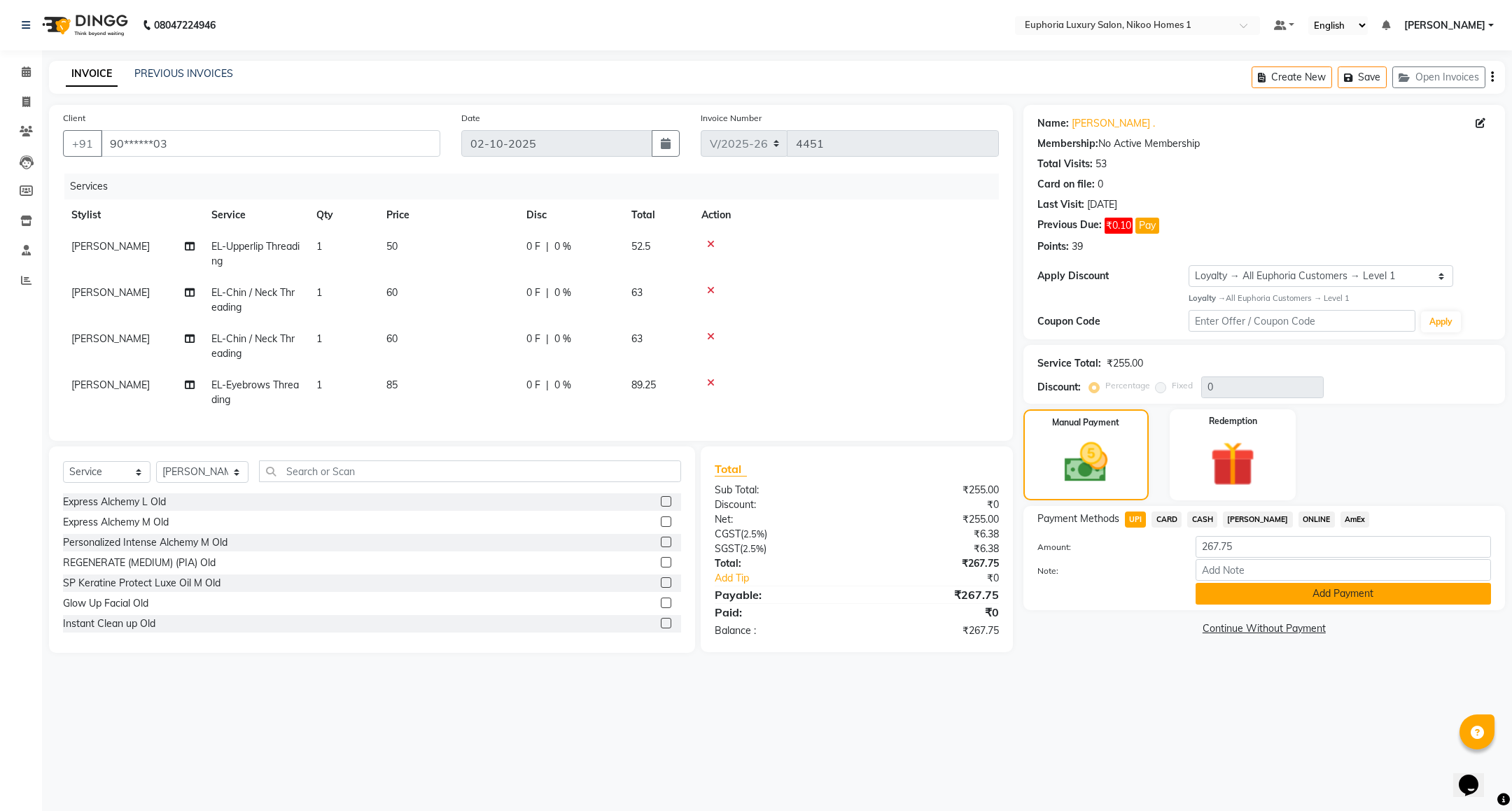
click at [1198, 589] on button "Add Payment" at bounding box center [1343, 594] width 296 height 22
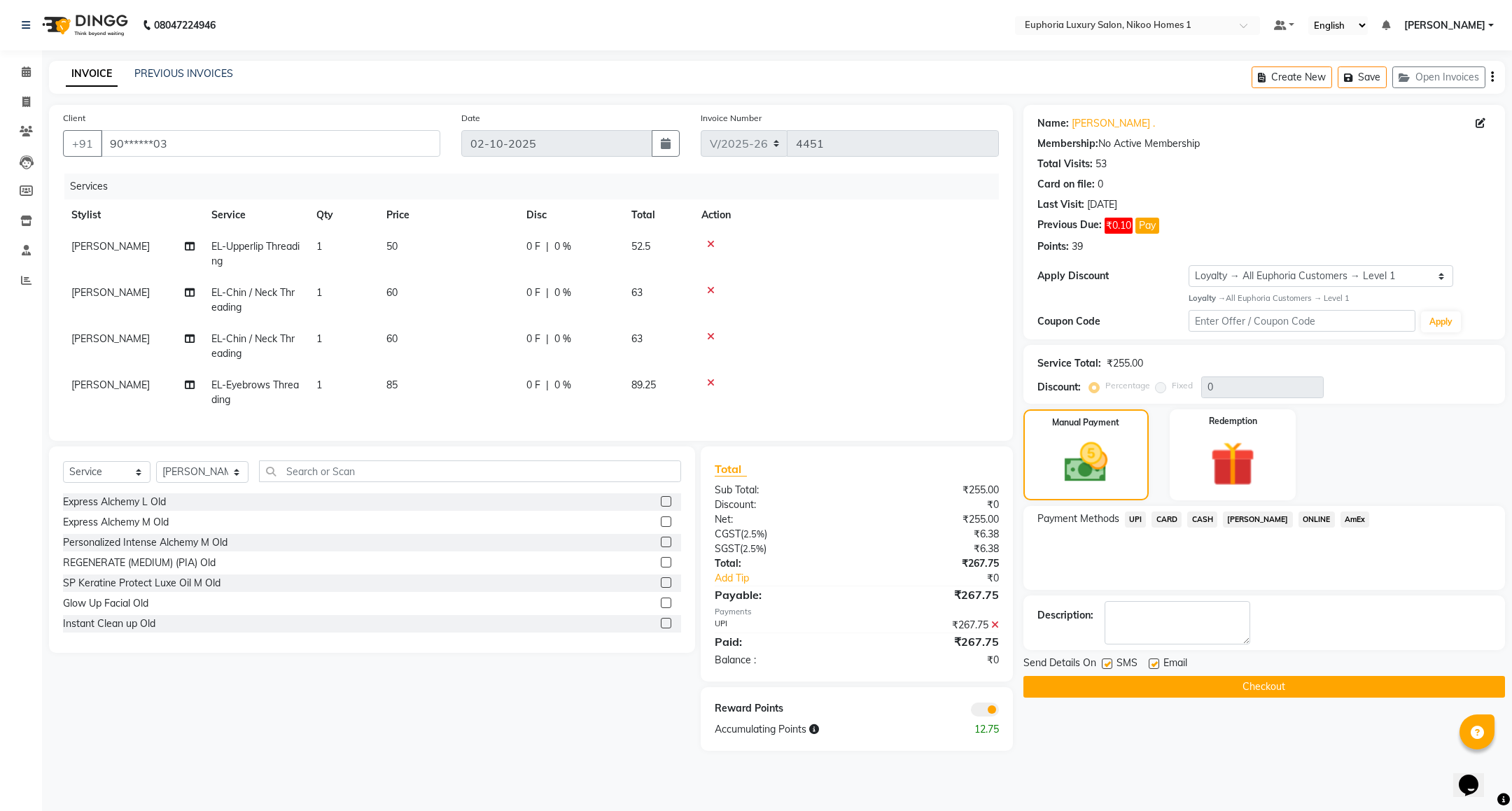
click at [1218, 681] on button "Checkout" at bounding box center [1264, 687] width 481 height 22
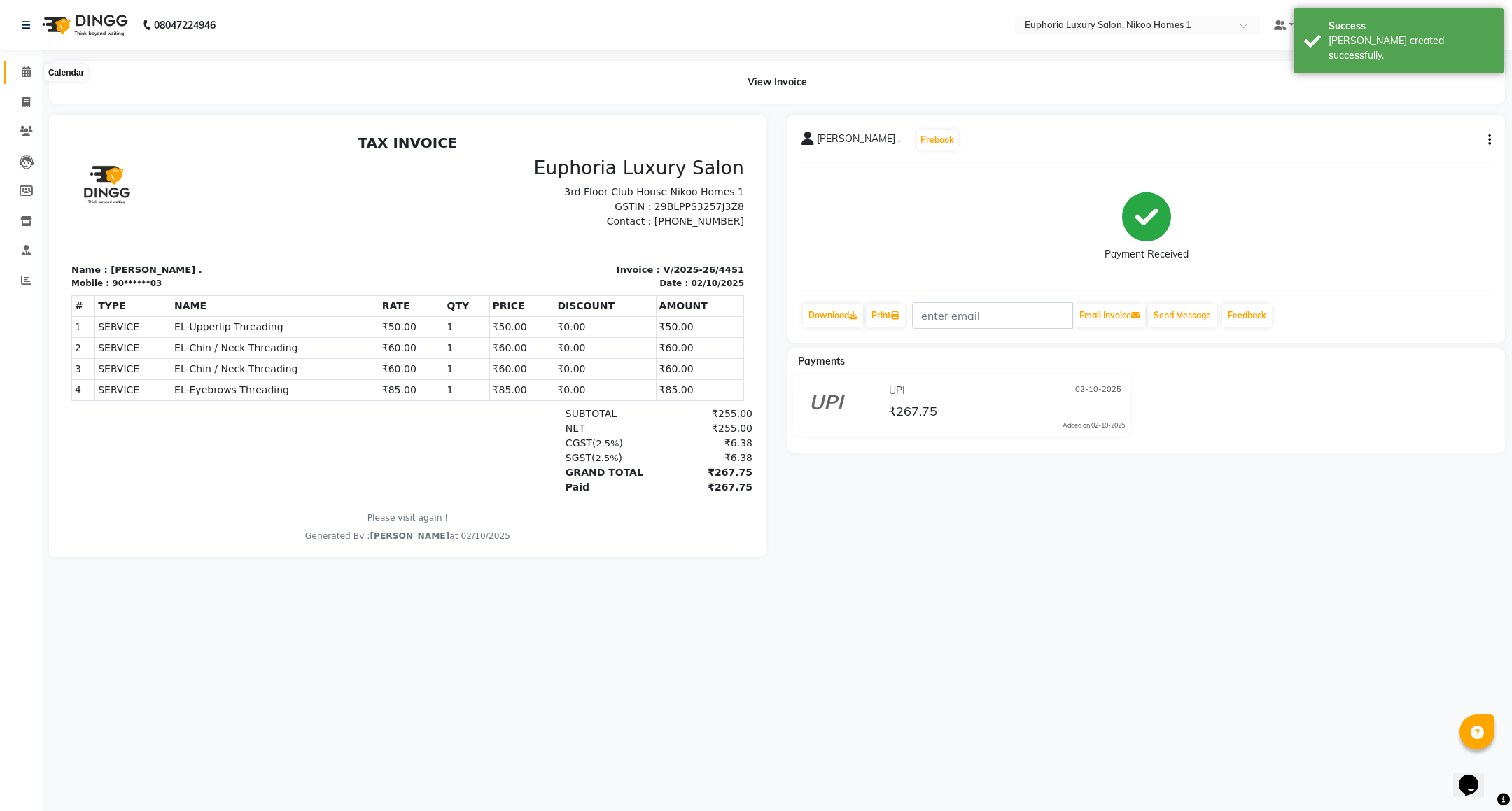
click at [26, 67] on icon at bounding box center [26, 72] width 9 height 11
